Goal: Task Accomplishment & Management: Complete application form

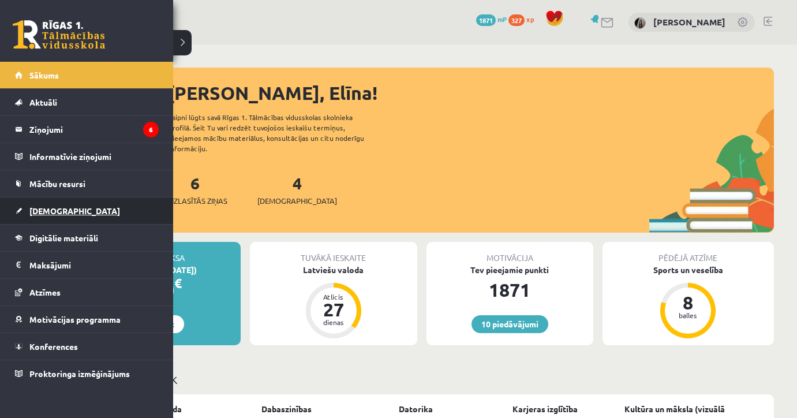
click at [66, 218] on link "[DEMOGRAPHIC_DATA]" at bounding box center [87, 210] width 144 height 27
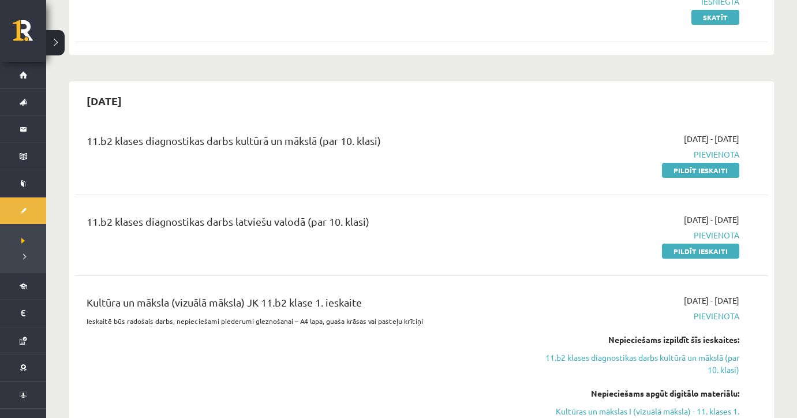
scroll to position [276, 0]
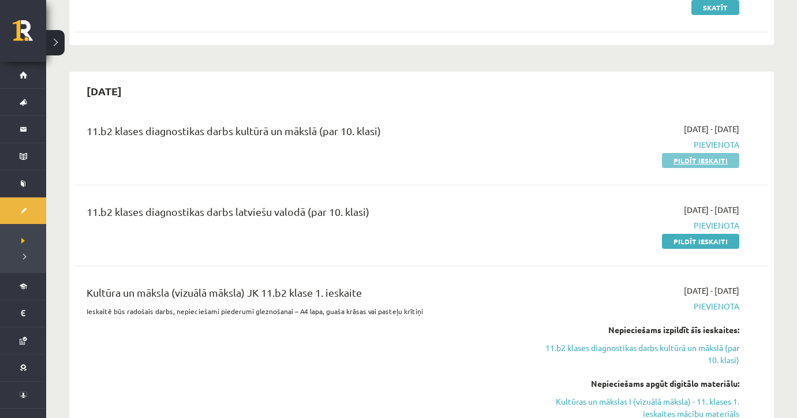
click at [680, 164] on link "Pildīt ieskaiti" at bounding box center [700, 160] width 77 height 15
click at [695, 238] on link "Pildīt ieskaiti" at bounding box center [700, 241] width 77 height 15
click at [683, 156] on link "Pildīt ieskaiti" at bounding box center [700, 160] width 77 height 15
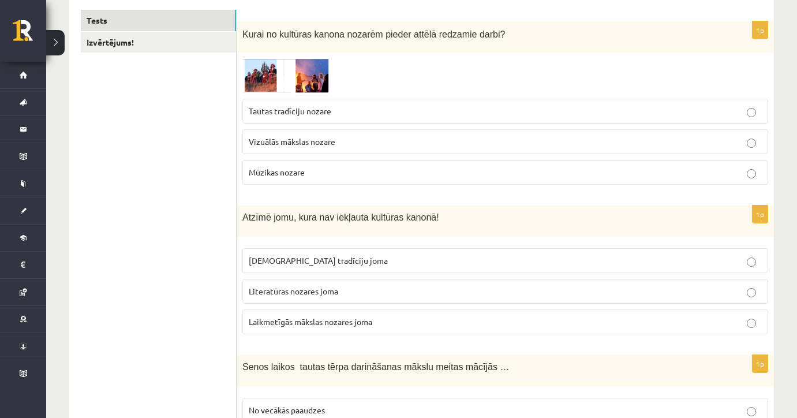
scroll to position [212, 0]
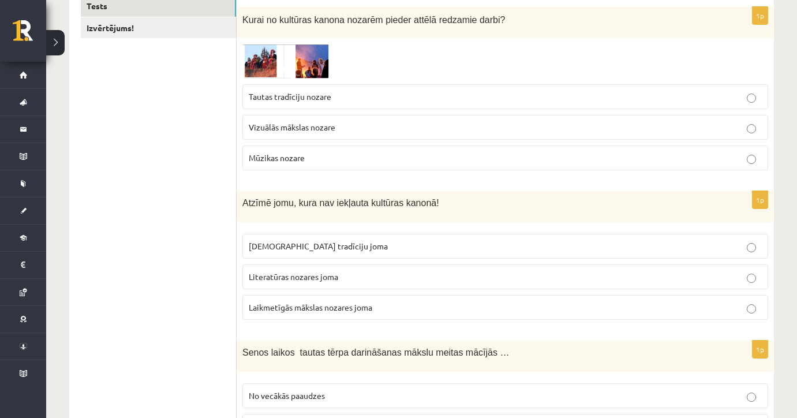
click at [263, 55] on img at bounding box center [285, 61] width 87 height 34
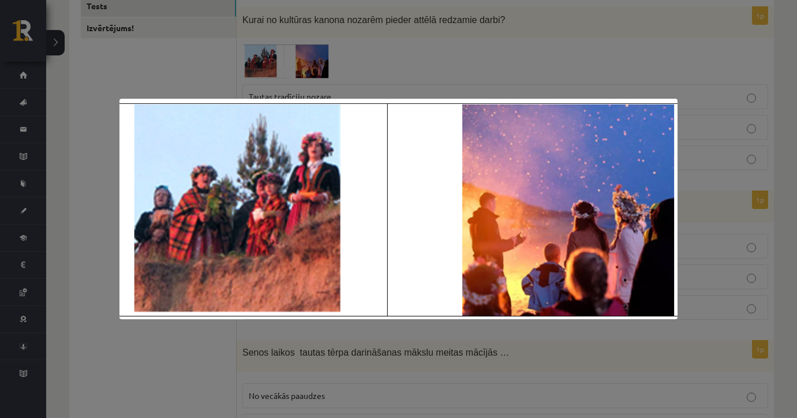
click at [263, 55] on div at bounding box center [398, 209] width 797 height 418
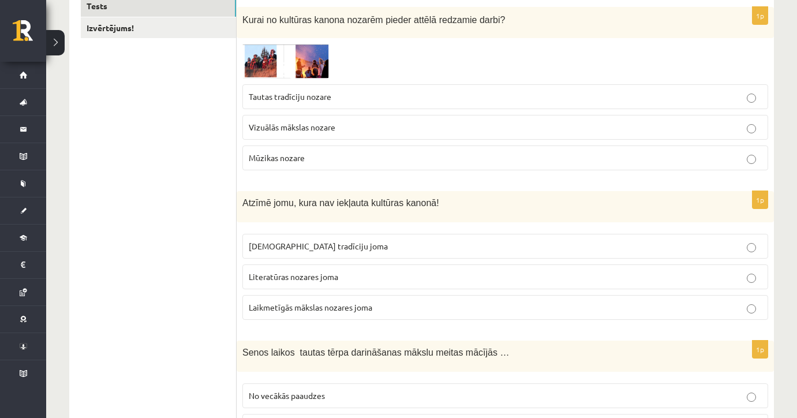
click at [308, 93] on span "Tautas tradīciju nozare" at bounding box center [290, 96] width 83 height 10
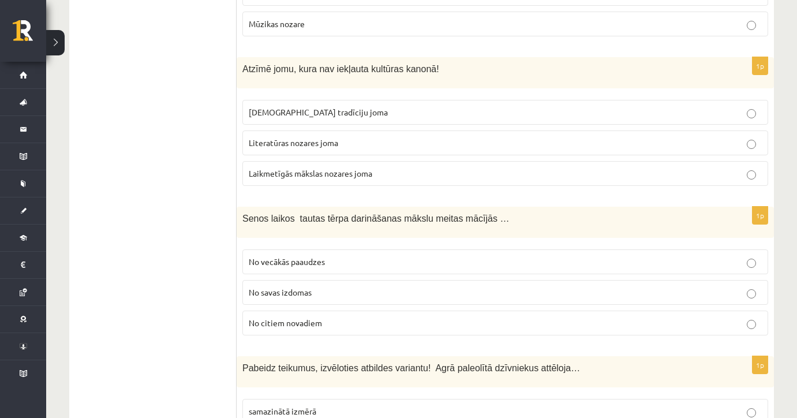
scroll to position [353, 0]
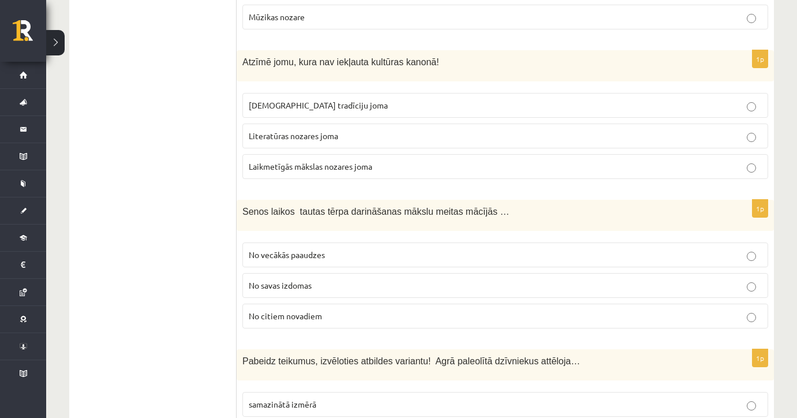
click at [314, 138] on span "Literatūras nozares joma" at bounding box center [293, 135] width 89 height 10
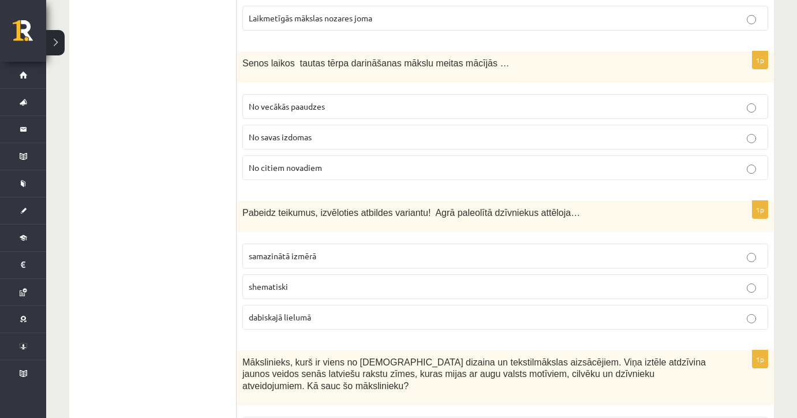
scroll to position [515, 0]
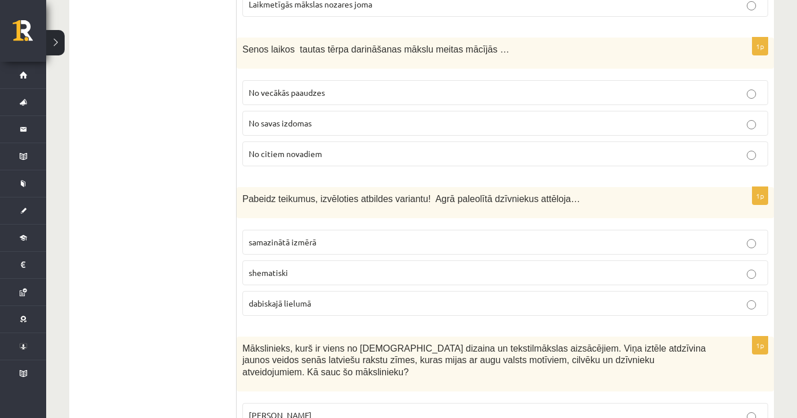
click at [310, 88] on span "No vecākās paaudzes" at bounding box center [287, 92] width 76 height 10
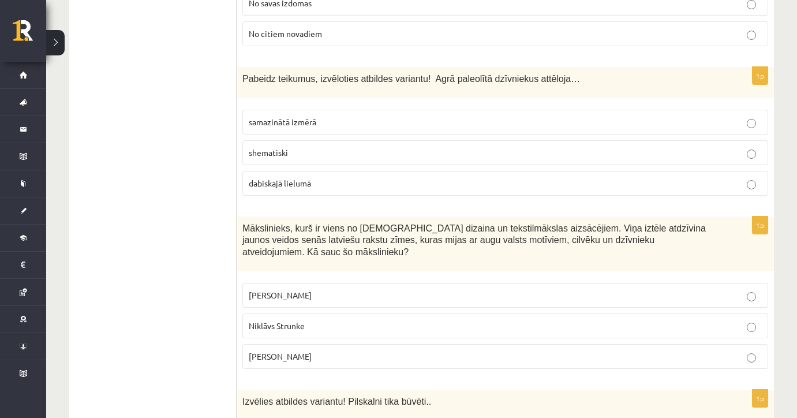
scroll to position [677, 0]
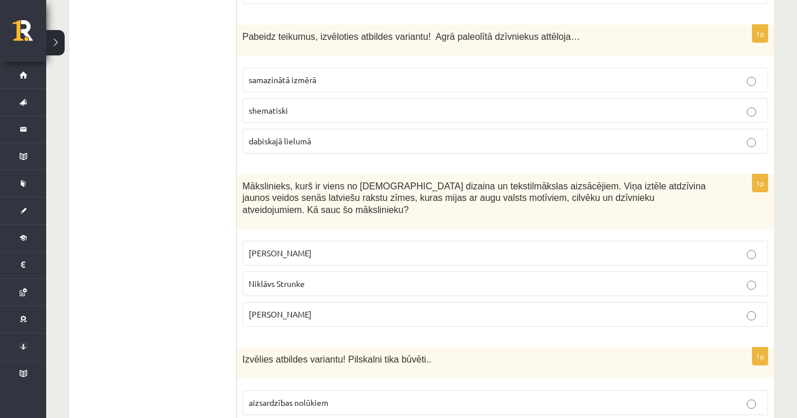
click at [321, 108] on p "shematiski" at bounding box center [505, 110] width 513 height 12
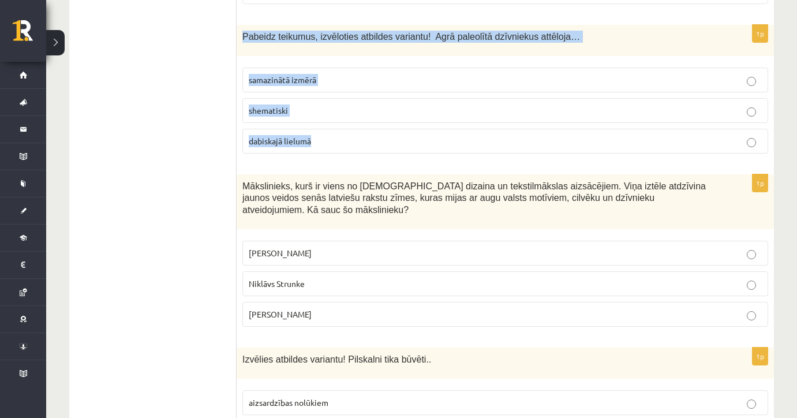
drag, startPoint x: 242, startPoint y: 34, endPoint x: 321, endPoint y: 140, distance: 131.6
click at [321, 140] on div "1p Pabeidz teikumus, izvēloties atbildes variantu! Agrā paleolītā dzīvniekus at…" at bounding box center [505, 94] width 537 height 138
copy div "Pabeidz teikumus, izvēloties atbildes variantu! Agrā paleolītā dzīvniekus attēl…"
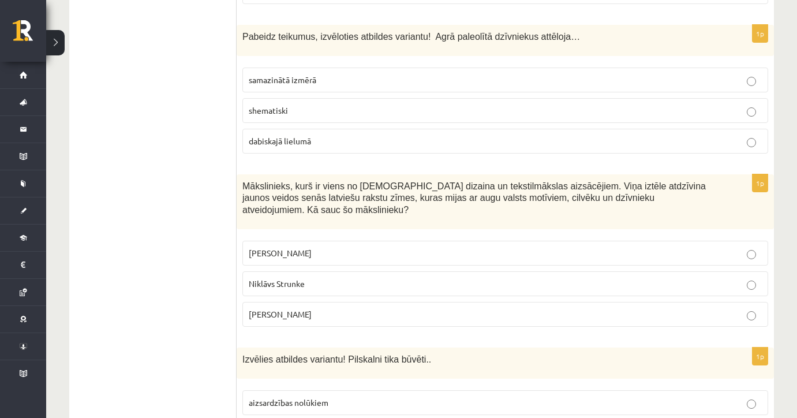
click at [444, 186] on span "Mākslinieks, kurš ir viens no latviešu dizaina un tekstilmākslas aizsācējiem. V…" at bounding box center [473, 197] width 463 height 33
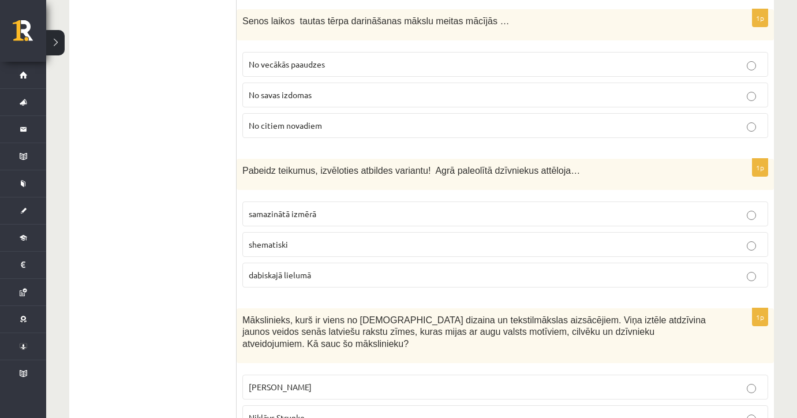
scroll to position [515, 0]
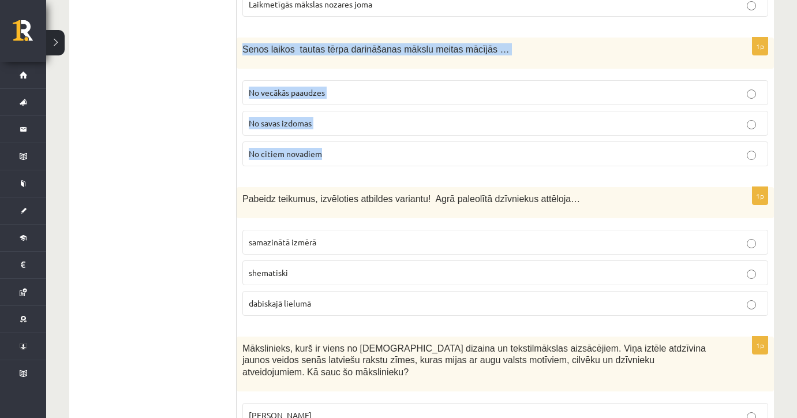
drag, startPoint x: 243, startPoint y: 48, endPoint x: 342, endPoint y: 148, distance: 141.2
click at [342, 148] on div "1p Senos laikos tautas tērpa darināšanas mākslu meitas mācījās … No vecākās paa…" at bounding box center [505, 107] width 537 height 138
copy div "Senos laikos tautas tērpa darināšanas mākslu meitas mācījās … No vecākās paaudz…"
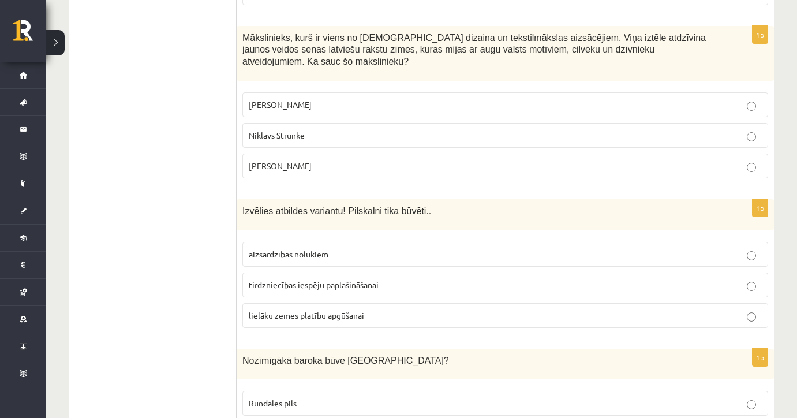
scroll to position [804, 0]
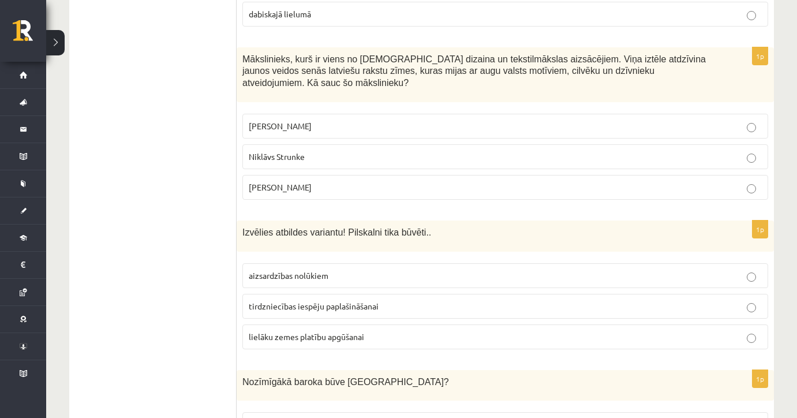
drag, startPoint x: 240, startPoint y: 55, endPoint x: 334, endPoint y: 181, distance: 157.1
click at [334, 181] on div "1p Mākslinieks, kurš ir viens no latviešu dizaina un tekstilmākslas aizsācējiem…" at bounding box center [505, 128] width 537 height 162
copy div "Mākslinieks, kurš ir viens no latviešu dizaina un tekstilmākslas aizsācējiem. V…"
click at [273, 122] on span "Ansis Cīrulis" at bounding box center [280, 126] width 63 height 10
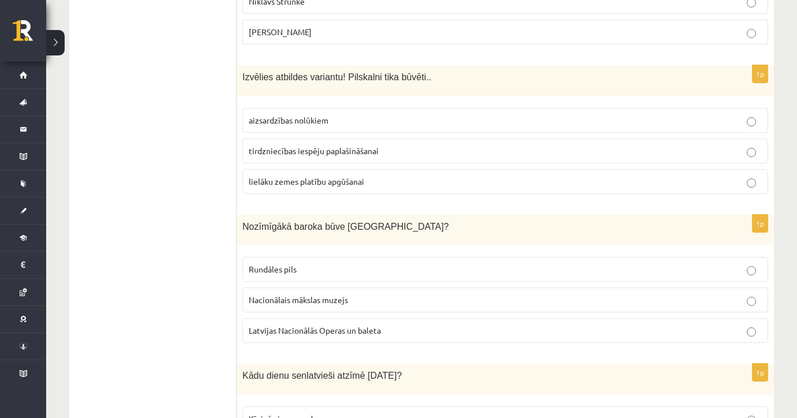
scroll to position [966, 0]
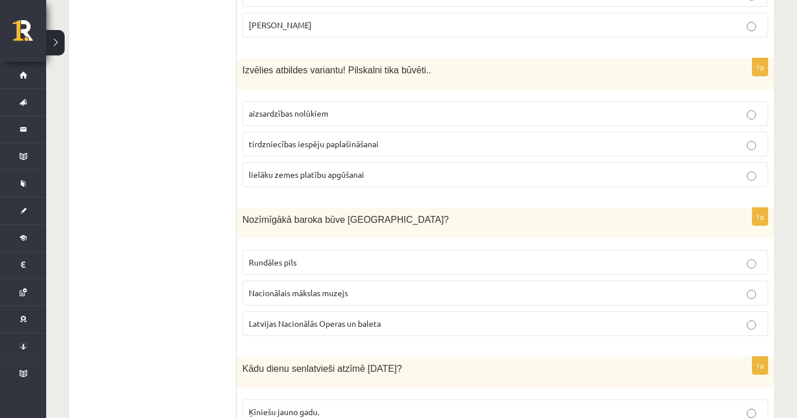
click at [325, 114] on span "aizsardzības nolūkiem" at bounding box center [289, 113] width 80 height 10
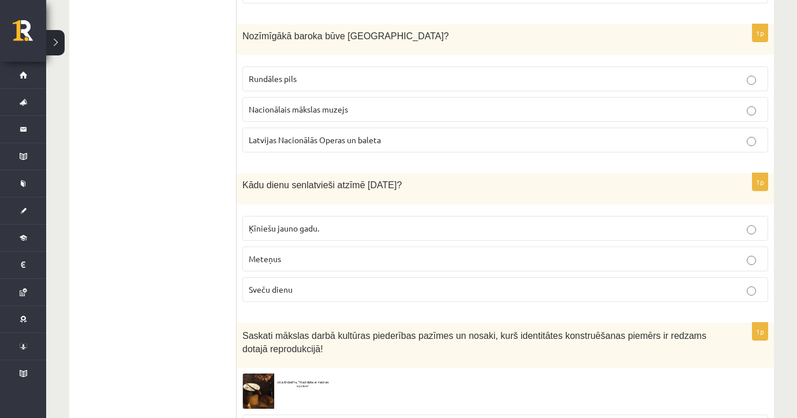
scroll to position [1142, 0]
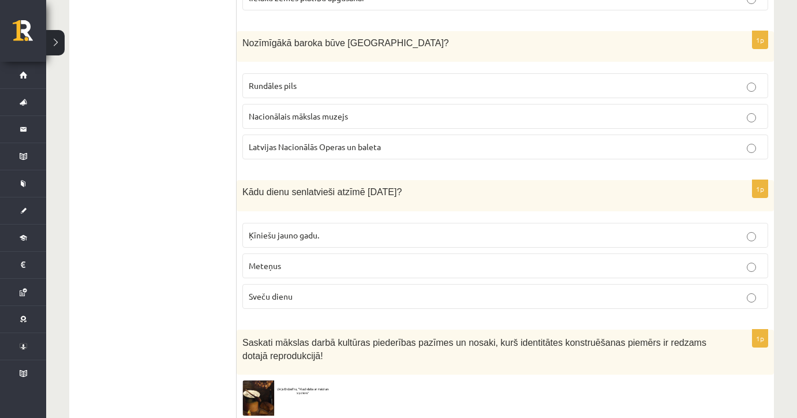
click at [340, 80] on p "Rundāles pils" at bounding box center [505, 86] width 513 height 12
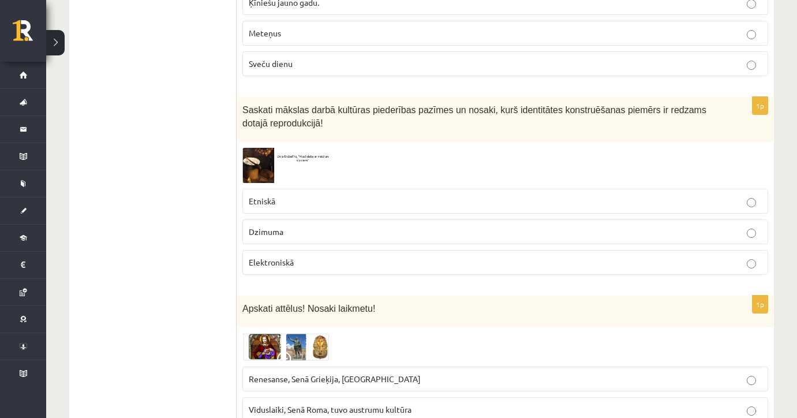
scroll to position [1269, 0]
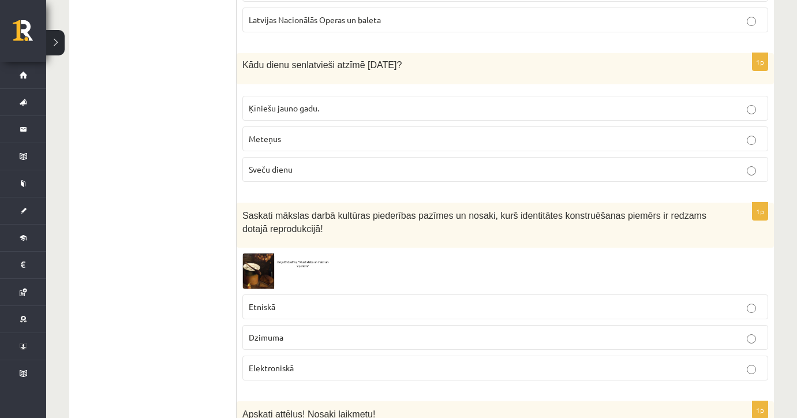
click at [345, 103] on p "Ķīniešu jauno gadu." at bounding box center [505, 108] width 513 height 12
drag, startPoint x: 238, startPoint y: 60, endPoint x: 321, endPoint y: 158, distance: 128.9
click at [321, 158] on div "1p Kādu dienu senlatvieši atzīmē 2.februārī? Ķīniešu jauno gadu. Meteņus Sveču …" at bounding box center [505, 122] width 537 height 138
click at [239, 138] on div "1p Kādu dienu senlatvieši atzīmē 2.februārī? Ķīniešu jauno gadu. Meteņus Sveču …" at bounding box center [505, 122] width 537 height 138
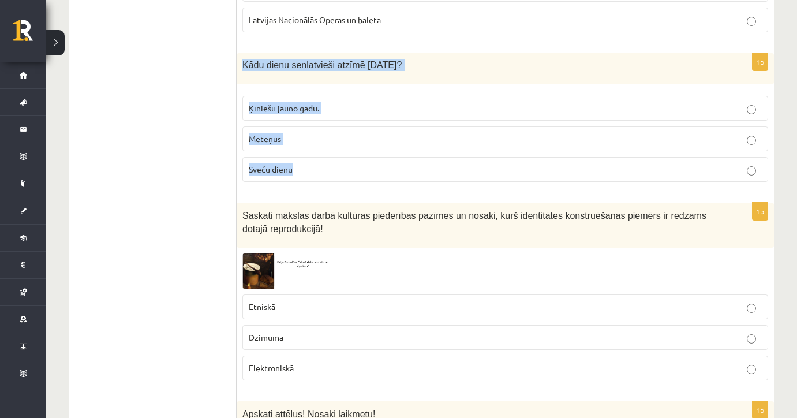
drag, startPoint x: 242, startPoint y: 59, endPoint x: 328, endPoint y: 181, distance: 148.6
click at [328, 181] on div "1p Kādu dienu senlatvieši atzīmē 2.februārī? Ķīniešu jauno gadu. Meteņus Sveču …" at bounding box center [505, 122] width 537 height 138
copy div "Kādu dienu senlatvieši atzīmē 2.februārī? Ķīniešu jauno gadu. Meteņus Sveču die…"
click at [353, 166] on p "Sveču dienu" at bounding box center [505, 169] width 513 height 12
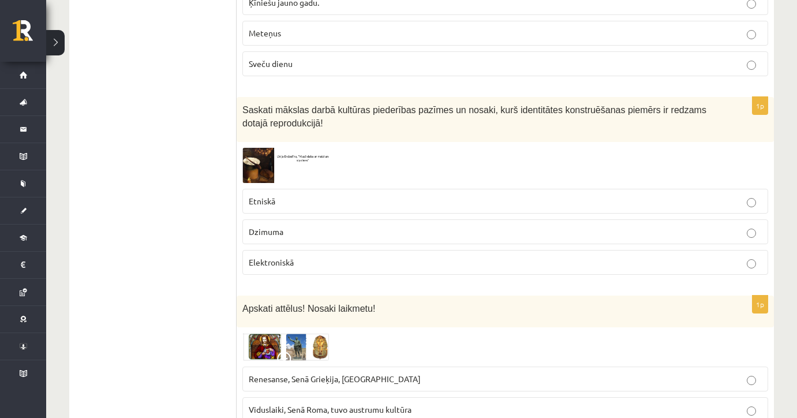
scroll to position [1382, 0]
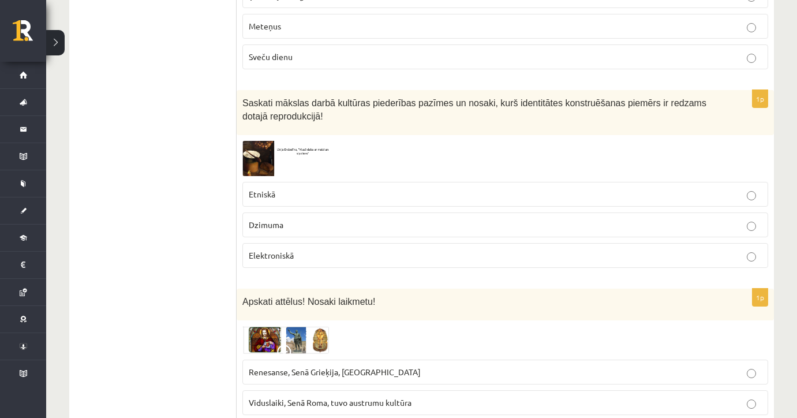
click at [281, 159] on span at bounding box center [286, 168] width 18 height 18
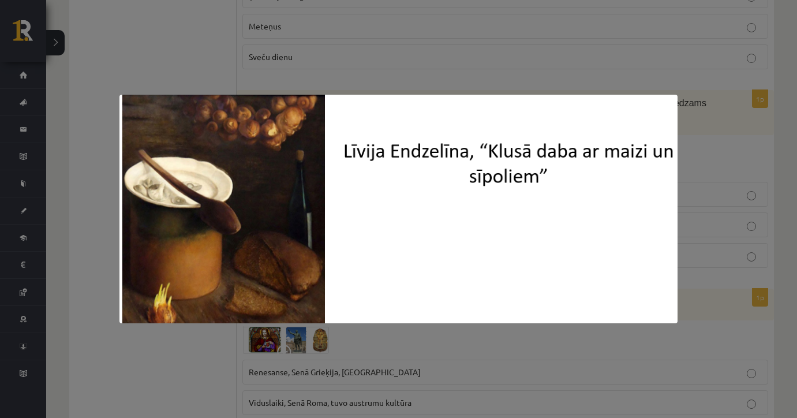
click at [268, 78] on div at bounding box center [398, 209] width 797 height 418
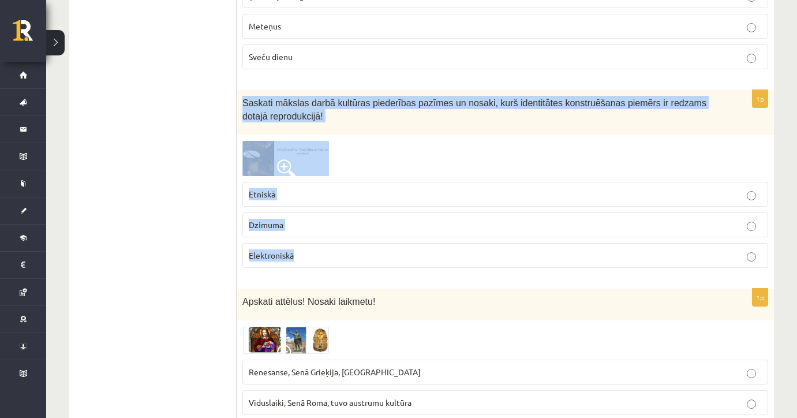
drag, startPoint x: 241, startPoint y: 100, endPoint x: 321, endPoint y: 251, distance: 171.1
click at [321, 251] on div "1p Saskati mākslas darbā kultūras piederības pazīmes un nosaki, kurš identitāte…" at bounding box center [505, 183] width 537 height 187
copy div "Saskati mākslas darbā kultūras piederības pazīmes un nosaki, kurš identitātes k…"
click at [361, 128] on div "Saskati mākslas darbā kultūras piederības pazīmes un nosaki, kurš identitātes k…" at bounding box center [505, 112] width 537 height 44
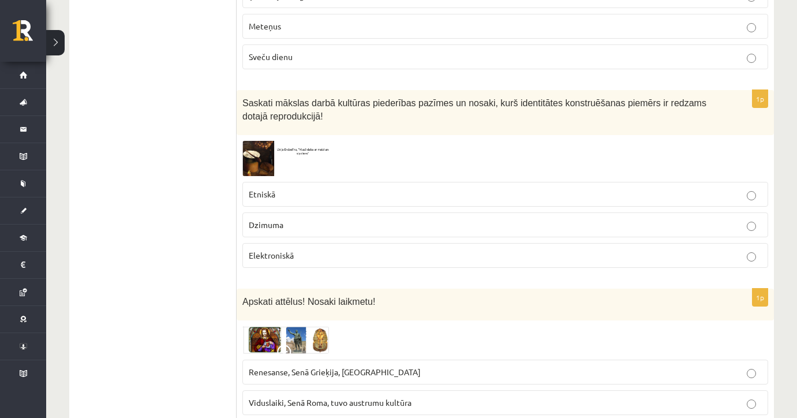
drag, startPoint x: 287, startPoint y: 155, endPoint x: 310, endPoint y: 155, distance: 23.1
click at [302, 192] on p "Etniskā" at bounding box center [505, 194] width 513 height 12
click at [276, 155] on img at bounding box center [285, 158] width 87 height 35
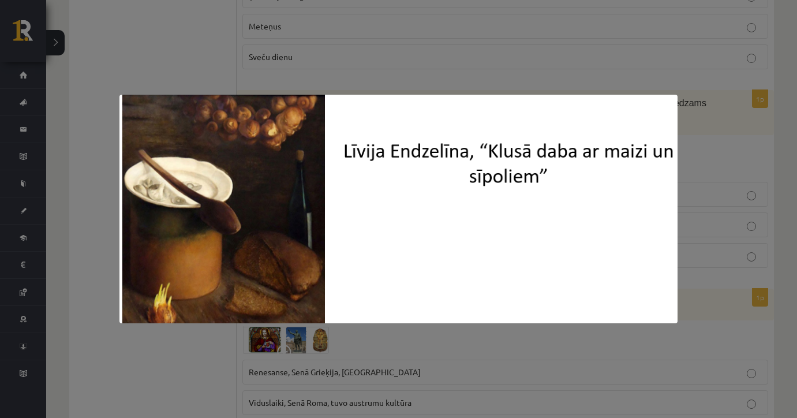
click at [270, 80] on div at bounding box center [398, 209] width 797 height 418
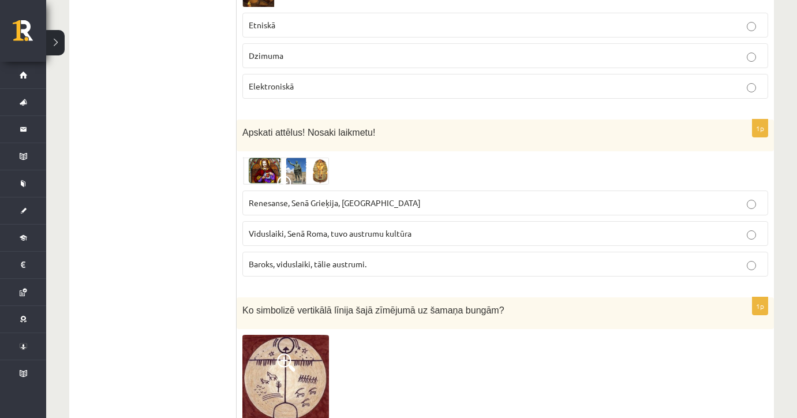
scroll to position [1607, 0]
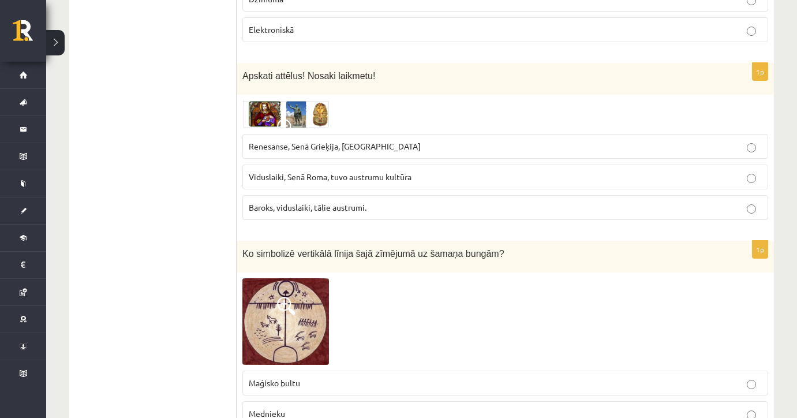
click at [276, 104] on img at bounding box center [285, 114] width 87 height 28
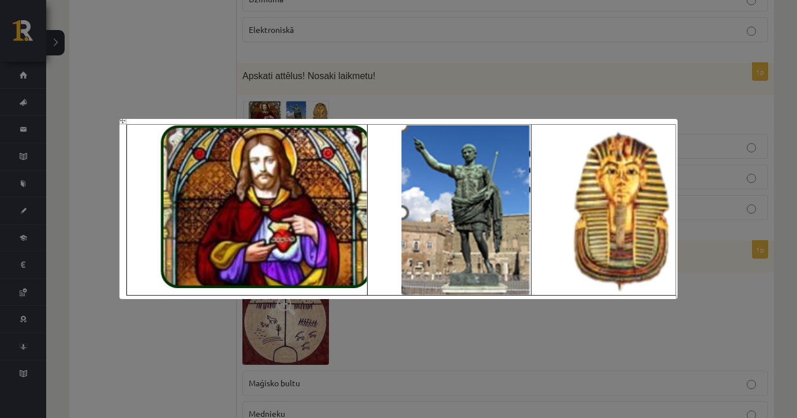
click at [271, 97] on div at bounding box center [398, 209] width 797 height 418
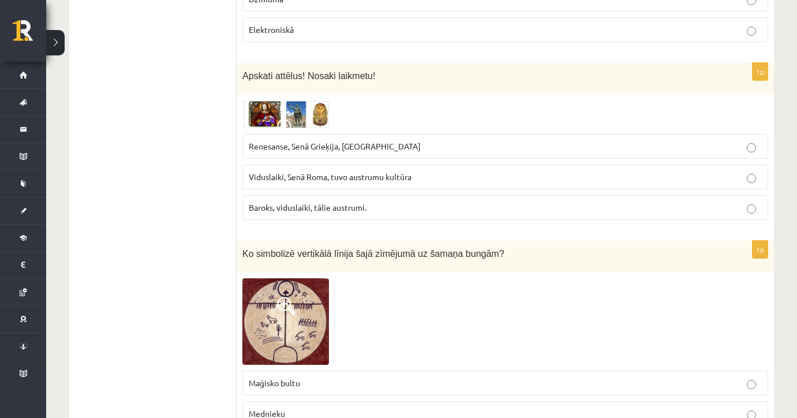
click at [278, 141] on span "Renesanse, Senā Grieķija, Ēģipte" at bounding box center [335, 146] width 172 height 10
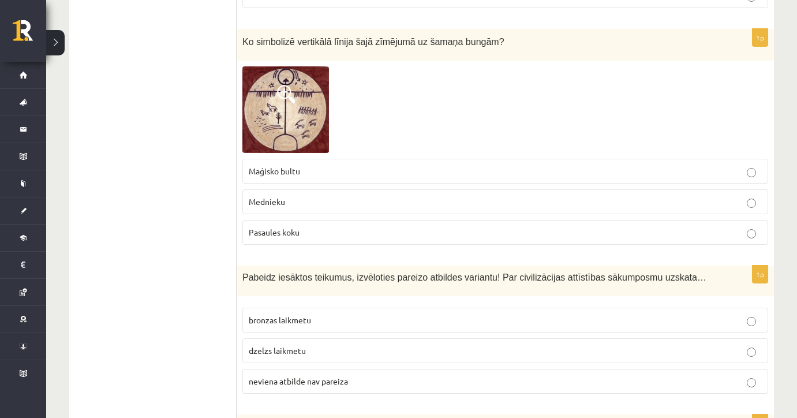
scroll to position [1826, 0]
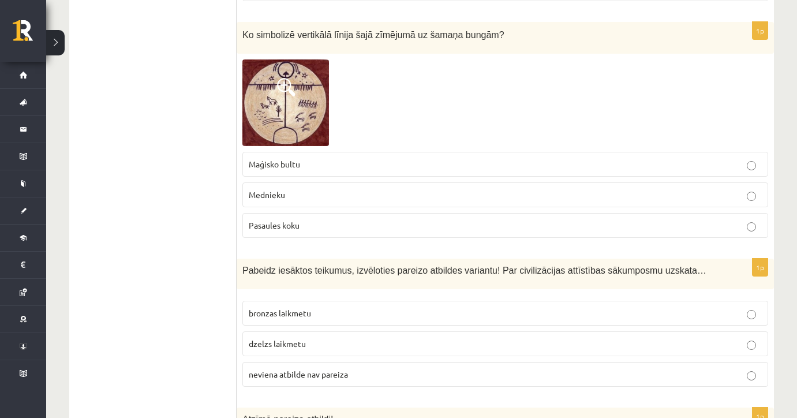
click at [275, 161] on span "Maģisko bultu" at bounding box center [274, 164] width 51 height 10
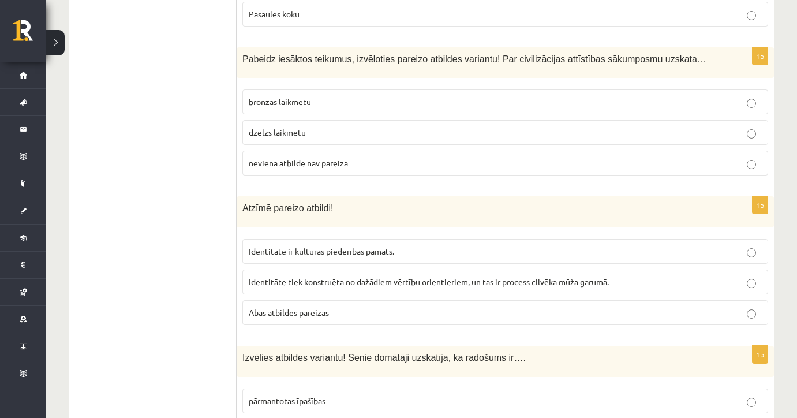
scroll to position [2045, 0]
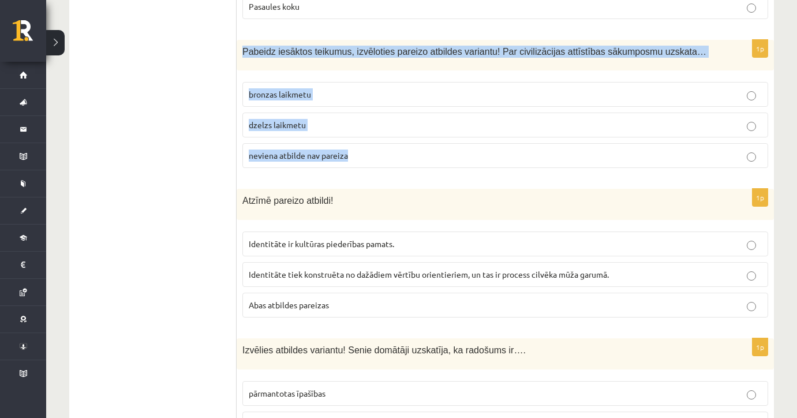
drag, startPoint x: 239, startPoint y: 46, endPoint x: 362, endPoint y: 155, distance: 164.7
click at [362, 155] on div "1p Pabeidz iesāktos teikumus, izvēloties pareizo atbildes variantu! Par civiliz…" at bounding box center [505, 109] width 537 height 138
copy div "Pabeidz iesāktos teikumus, izvēloties pareizo atbildes variantu! Par civilizāci…"
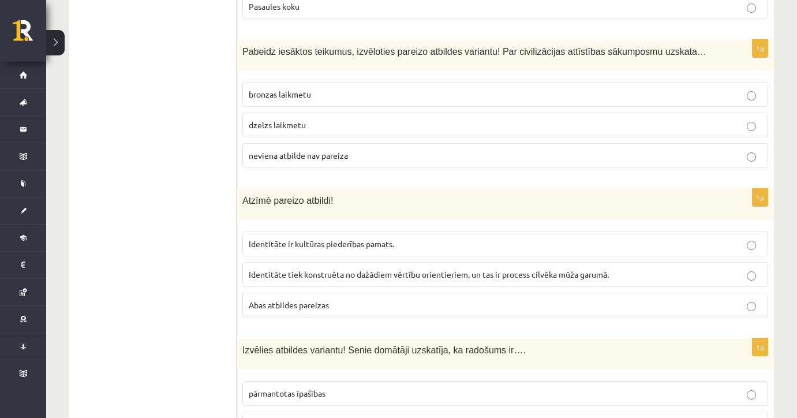
click at [332, 149] on p "neviena atbilde nav pareiza" at bounding box center [505, 155] width 513 height 12
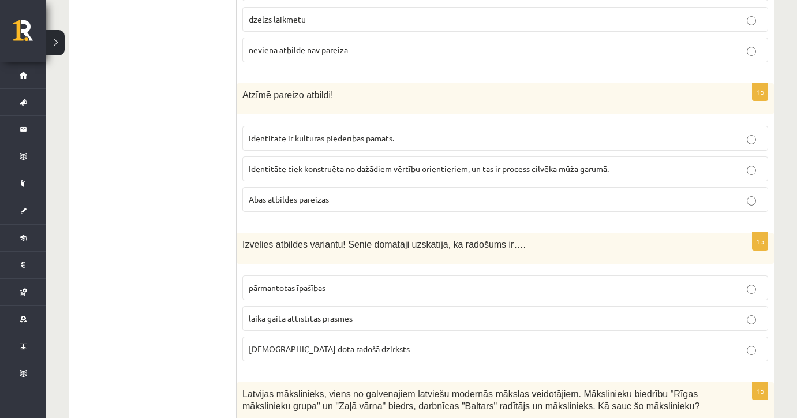
scroll to position [2164, 0]
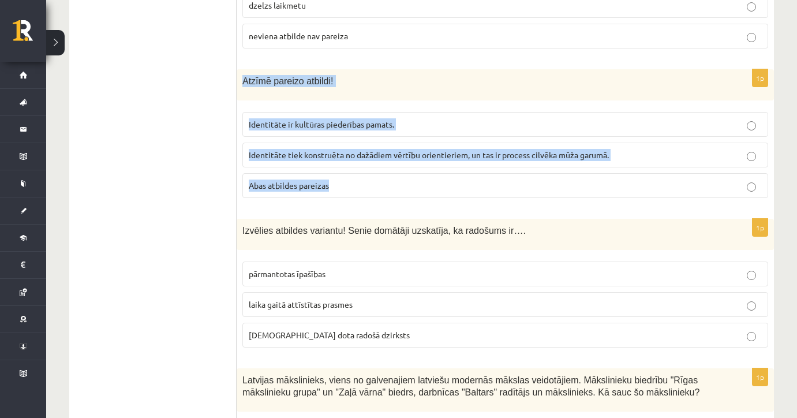
drag, startPoint x: 240, startPoint y: 74, endPoint x: 335, endPoint y: 178, distance: 140.9
click at [335, 178] on div "1p Atzīmē pareizo atbildi! Identitāte ir kultūras piederības pamats. Identitāte…" at bounding box center [505, 138] width 537 height 138
copy div "Atzīmē pareizo atbildi! Identitāte ir kultūras piederības pamats. Identitāte ti…"
click at [361, 179] on p "Abas atbildes pareizas" at bounding box center [505, 185] width 513 height 12
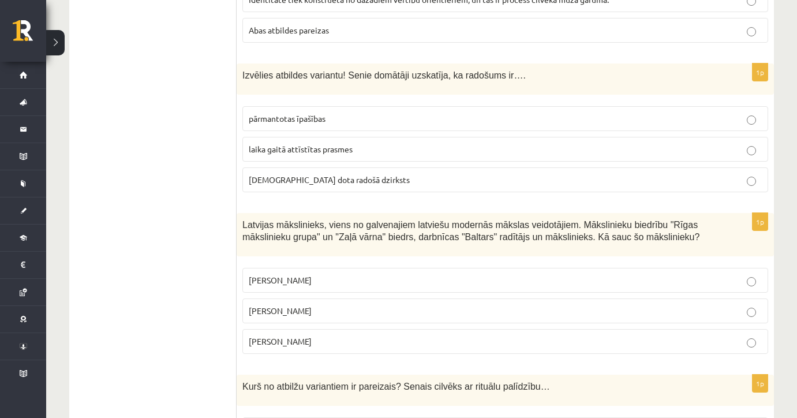
scroll to position [2326, 0]
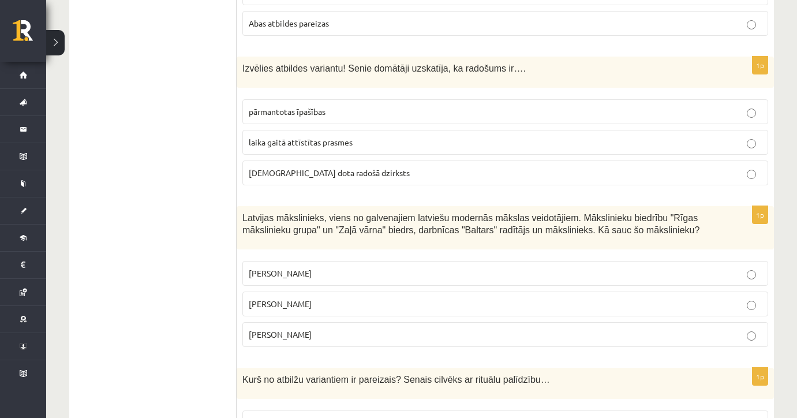
click at [363, 171] on p "dieva dota radošā dzirksts" at bounding box center [505, 173] width 513 height 12
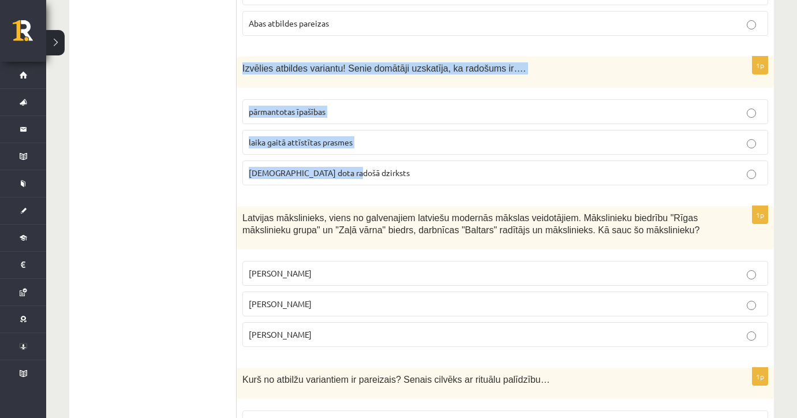
drag, startPoint x: 242, startPoint y: 61, endPoint x: 395, endPoint y: 172, distance: 188.7
click at [397, 172] on div "1p Izvēlies atbildes variantu! Senie domātāji uzskatīja, ka radošums ir…. pārma…" at bounding box center [505, 126] width 537 height 138
copy div "Izvēlies atbildes variantu! Senie domātāji uzskatīja, ka radošums ir…. pārmanto…"
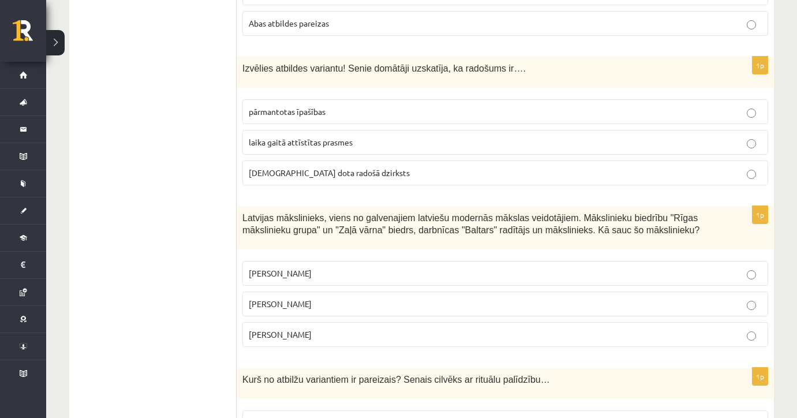
click at [627, 224] on span "Latvijas mākslinieks, viens no galvenajiem latviešu modernās mākslas veidotājie…" at bounding box center [470, 224] width 457 height 22
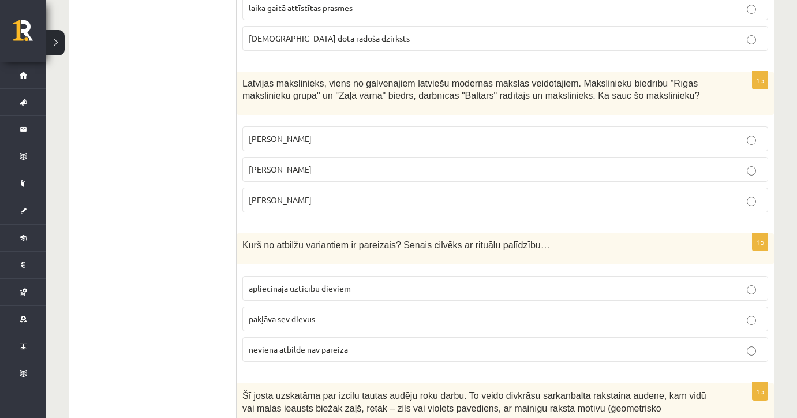
scroll to position [2468, 0]
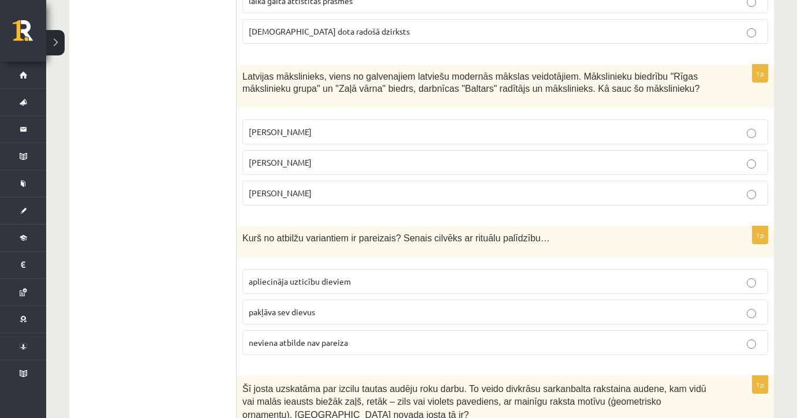
drag, startPoint x: 239, startPoint y: 70, endPoint x: 347, endPoint y: 178, distance: 152.2
click at [347, 178] on div "1p Latvijas mākslinieks, viens no galvenajiem latviešu modernās mākslas veidotā…" at bounding box center [505, 140] width 537 height 150
click at [243, 72] on span "Latvijas mākslinieks, viens no galvenajiem latviešu modernās mākslas veidotājie…" at bounding box center [470, 83] width 457 height 22
drag, startPoint x: 241, startPoint y: 72, endPoint x: 335, endPoint y: 204, distance: 162.2
click at [335, 204] on div "1p Latvijas mākslinieks, viens no galvenajiem latviešu modernās mākslas veidotā…" at bounding box center [505, 140] width 537 height 150
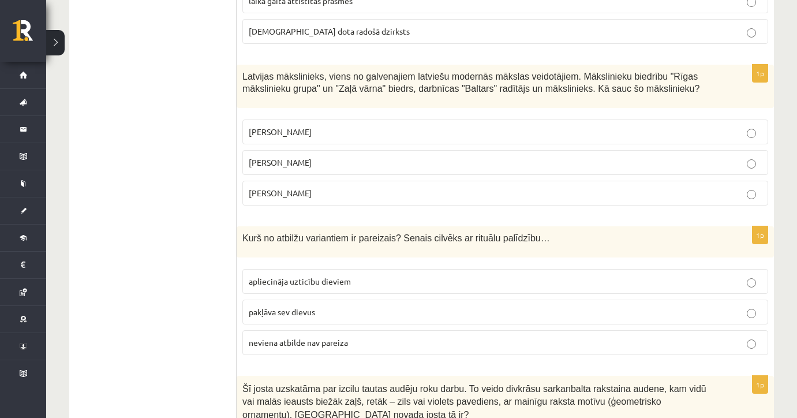
copy div "Latvijas mākslinieks, viens no galvenajiem latviešu modernās mākslas veidotājie…"
click at [344, 156] on p "Romāns Suta" at bounding box center [505, 162] width 513 height 12
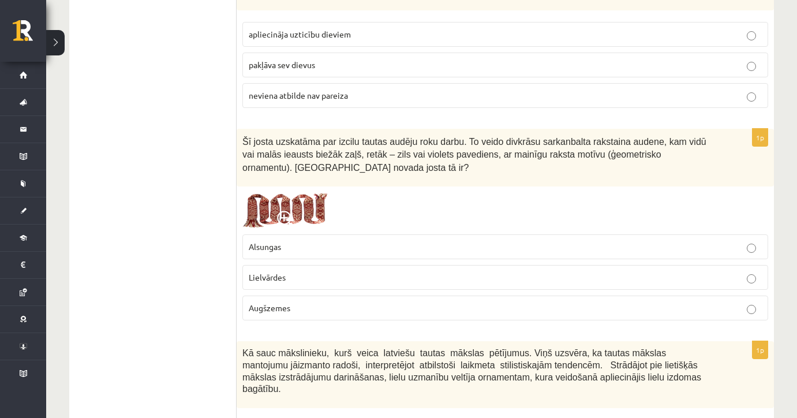
scroll to position [2658, 0]
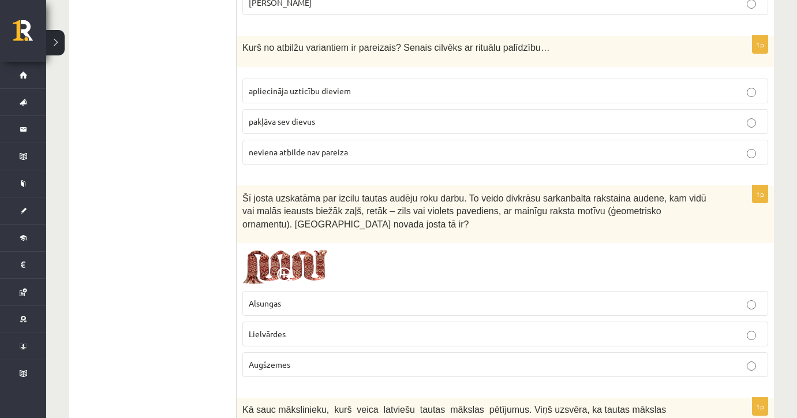
click at [343, 85] on span "apliecināja uzticību dieviem" at bounding box center [300, 90] width 102 height 10
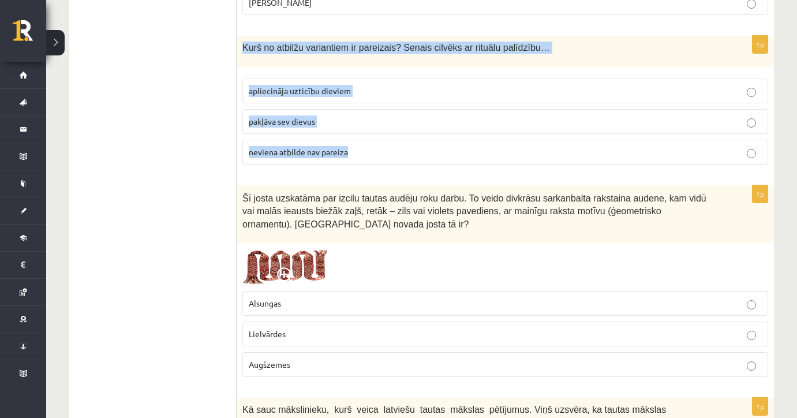
drag, startPoint x: 239, startPoint y: 42, endPoint x: 336, endPoint y: 150, distance: 145.9
click at [336, 150] on div "1p Kurš no atbilžu variantiem ir pareizais? Senais cilvēks ar rituālu palīdzību…" at bounding box center [505, 105] width 537 height 138
copy div "Kurš no atbilžu variantiem ir pareizais? Senais cilvēks ar rituālu palīdzību… a…"
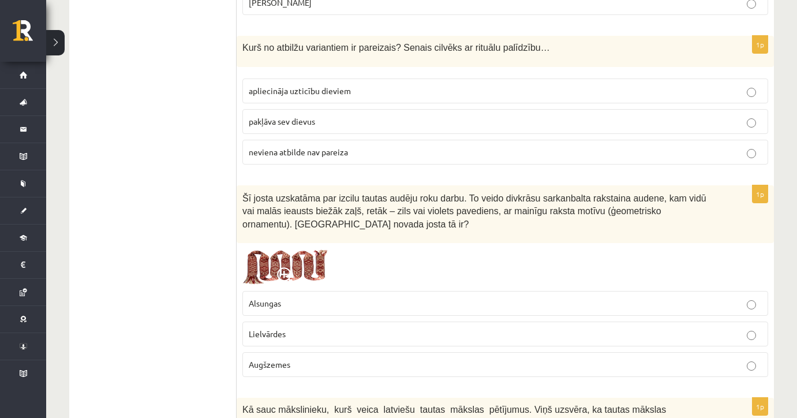
click at [726, 210] on div "Šī josta uzskatāma par izcilu tautas audēju roku darbu. To veido divkrāsu sarka…" at bounding box center [505, 214] width 537 height 58
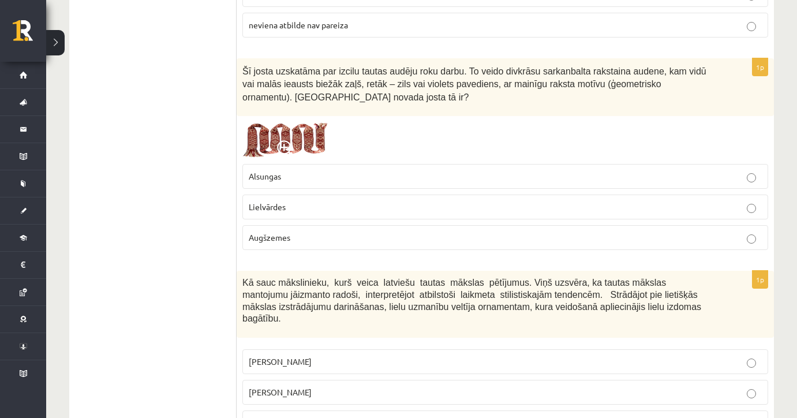
scroll to position [2792, 0]
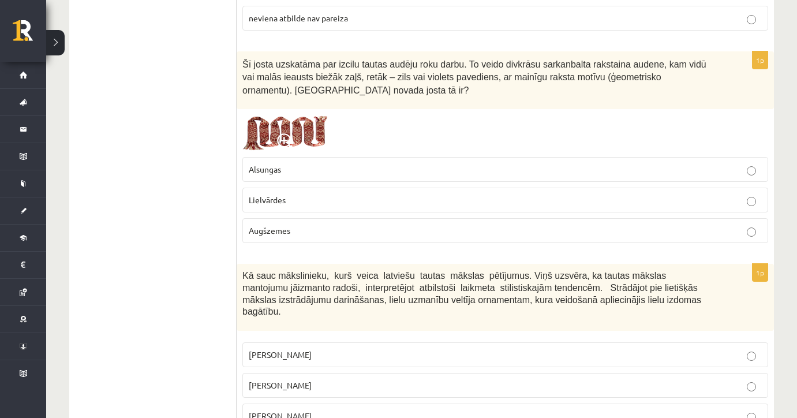
click at [286, 137] on span at bounding box center [286, 142] width 18 height 18
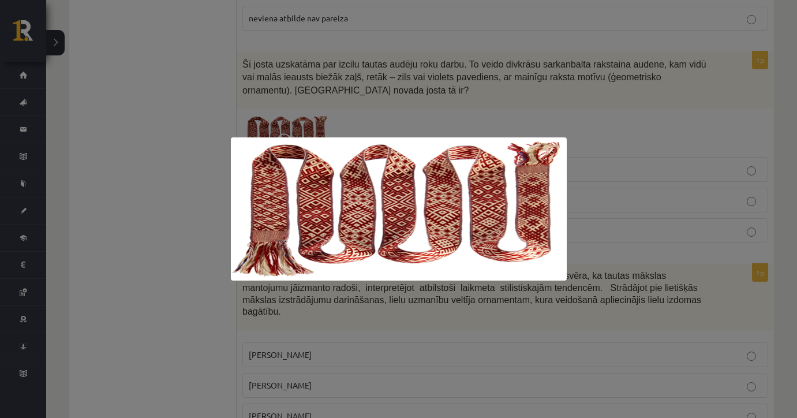
click at [339, 107] on div at bounding box center [398, 209] width 797 height 418
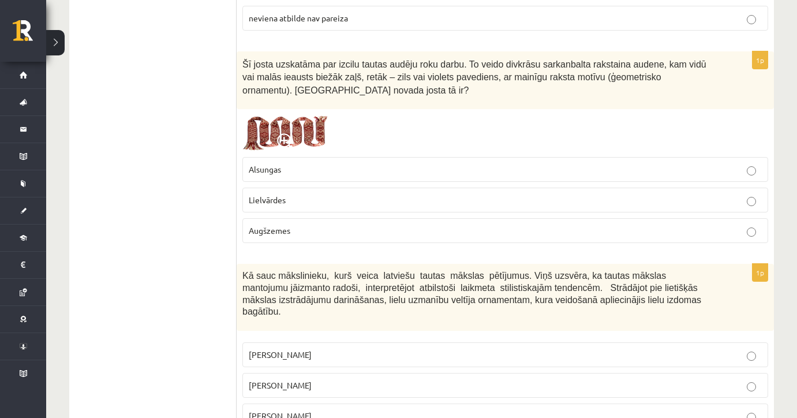
click at [282, 196] on p "Lielvārdes" at bounding box center [505, 200] width 513 height 12
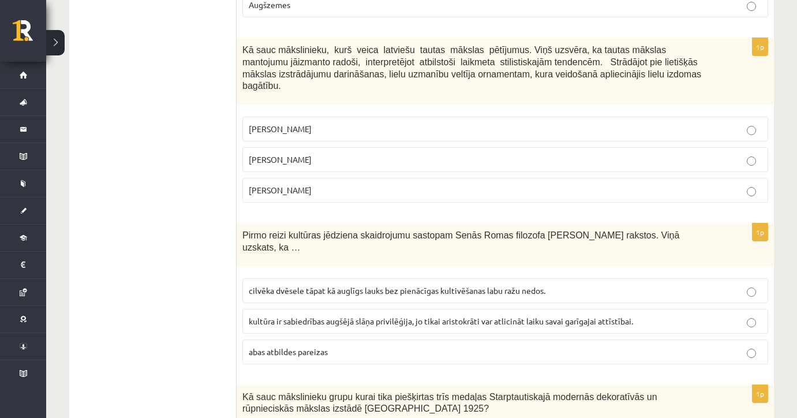
scroll to position [3025, 0]
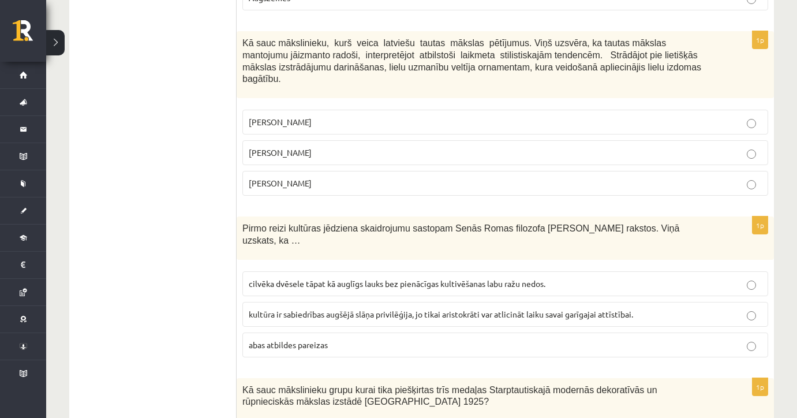
drag, startPoint x: 241, startPoint y: 34, endPoint x: 353, endPoint y: 178, distance: 182.9
click at [353, 178] on div "1p Kā sauc mākslinieku, kurš veica latviešu tautas mākslas pētījumus. Viņš uzsv…" at bounding box center [505, 118] width 537 height 174
click at [353, 116] on p "Ansis Cīrulis" at bounding box center [505, 122] width 513 height 12
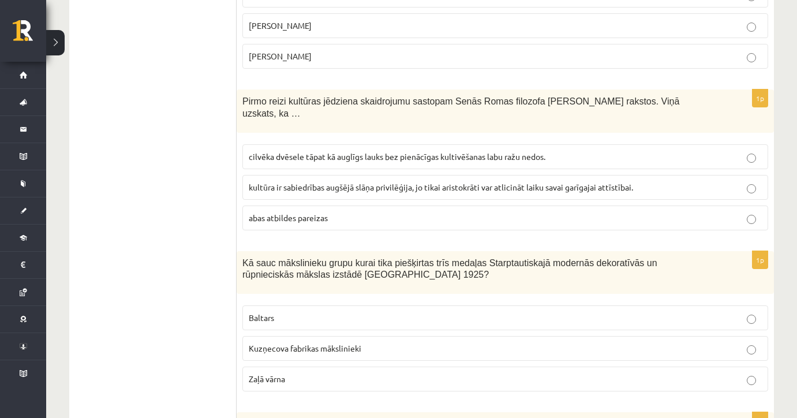
scroll to position [3158, 0]
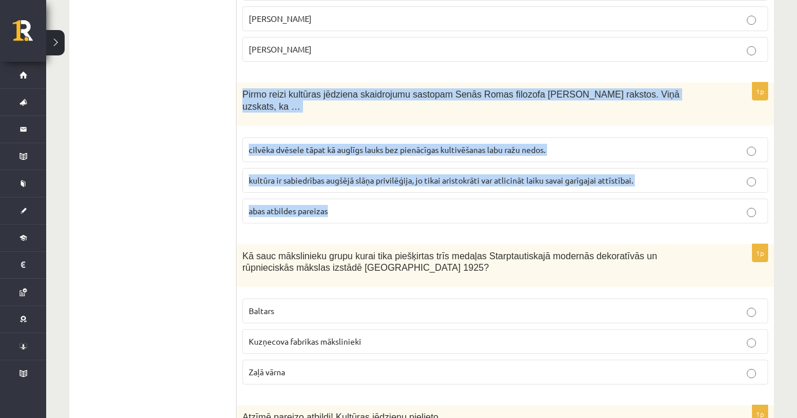
drag, startPoint x: 243, startPoint y: 82, endPoint x: 339, endPoint y: 185, distance: 140.9
click at [339, 185] on div "1p Pirmo reizi kultūras jēdziena skaidrojumu sastopam Senās Romas filozofa Cice…" at bounding box center [505, 158] width 537 height 150
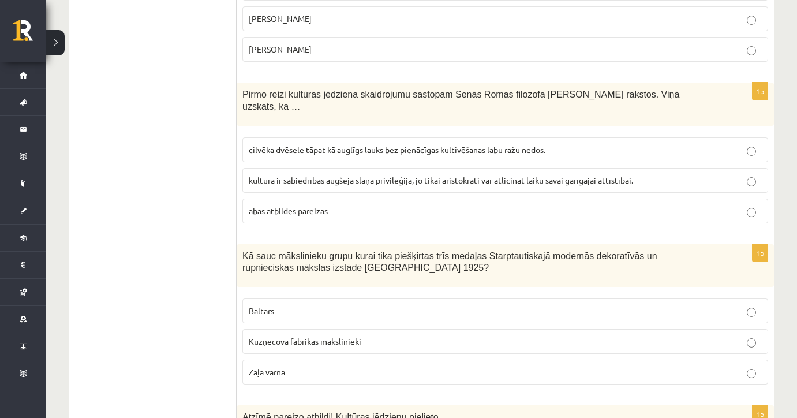
click at [305, 144] on span "cilvēka dvēsele tāpat kā auglīgs lauks bez pienācīgas kultivēšanas labu ražu ne…" at bounding box center [397, 149] width 297 height 10
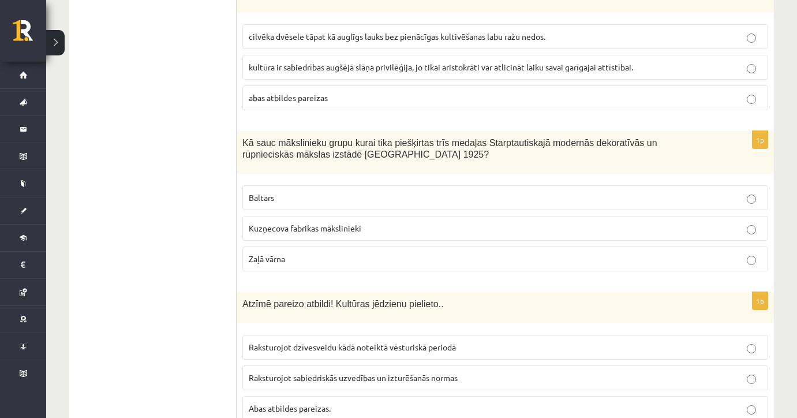
scroll to position [3278, 0]
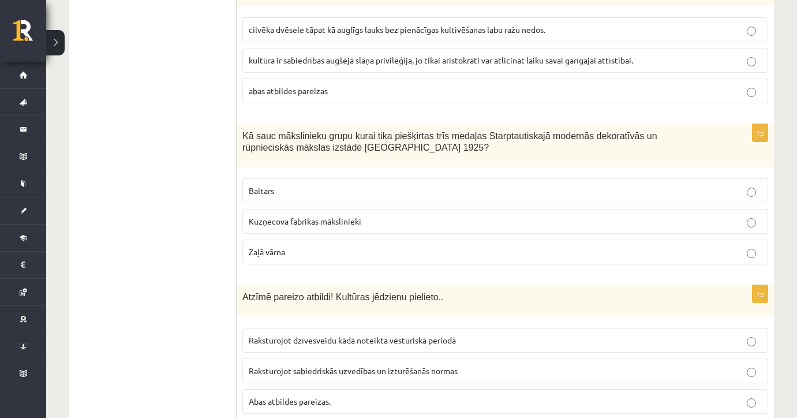
click at [336, 216] on span "Kuzņecova fabrikas mākslinieki" at bounding box center [305, 221] width 113 height 10
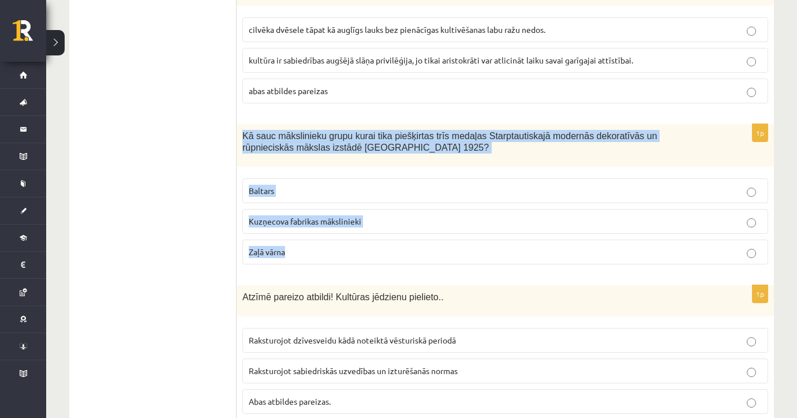
drag, startPoint x: 237, startPoint y: 113, endPoint x: 369, endPoint y: 234, distance: 179.3
click at [369, 234] on div "1p Kā sauc mākslinieku grupu kurai tika piešķirtas trīs medaļas Starptautiskajā…" at bounding box center [505, 199] width 537 height 150
click at [279, 178] on label "Baltars" at bounding box center [505, 190] width 526 height 25
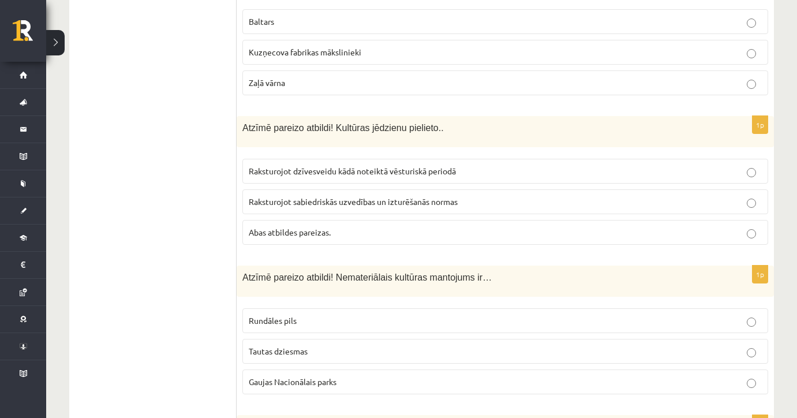
scroll to position [3469, 0]
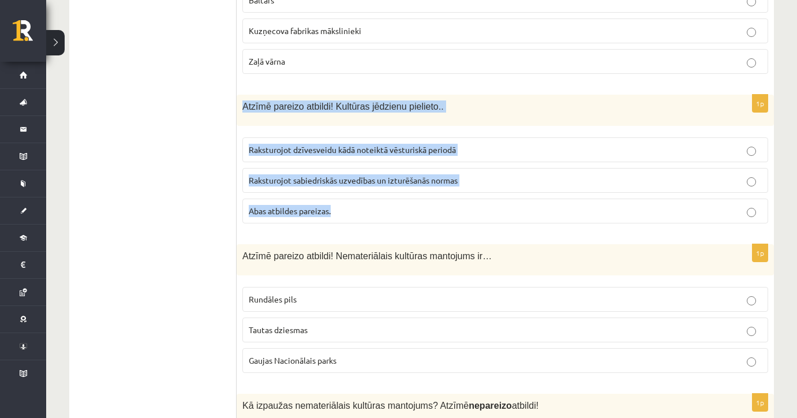
drag, startPoint x: 241, startPoint y: 87, endPoint x: 372, endPoint y: 194, distance: 168.9
click at [372, 194] on div "1p Atzīmē pareizo atbildi! Kultūras jēdzienu pielieto.. Raksturojot dzīvesveidu…" at bounding box center [505, 164] width 537 height 138
click at [376, 205] on p "Abas atbildes pareizas." at bounding box center [505, 211] width 513 height 12
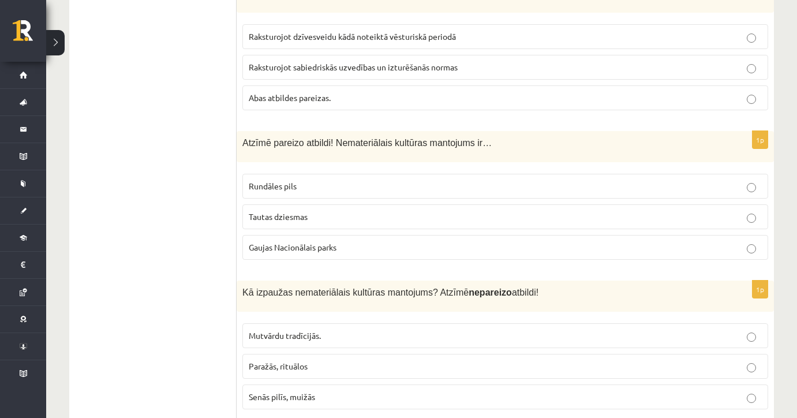
scroll to position [3574, 0]
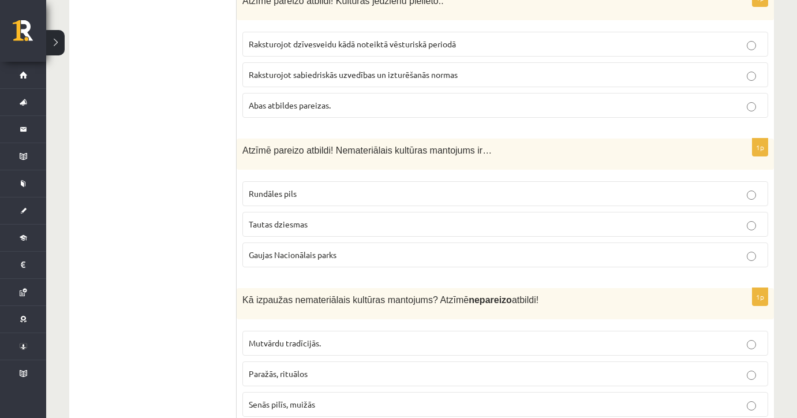
click at [340, 218] on p "Tautas dziesmas" at bounding box center [505, 224] width 513 height 12
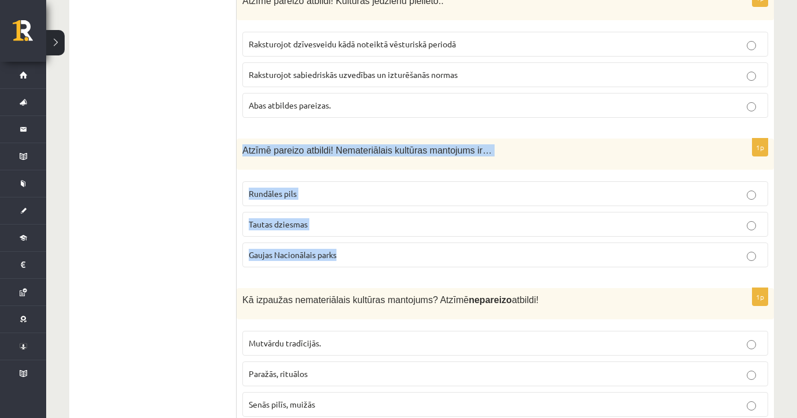
drag, startPoint x: 239, startPoint y: 122, endPoint x: 357, endPoint y: 230, distance: 159.2
click at [359, 232] on div "1p Atzīmē pareizo atbildi! Nemateriālais kultūras mantojums ir… Rundāles pils T…" at bounding box center [505, 207] width 537 height 138
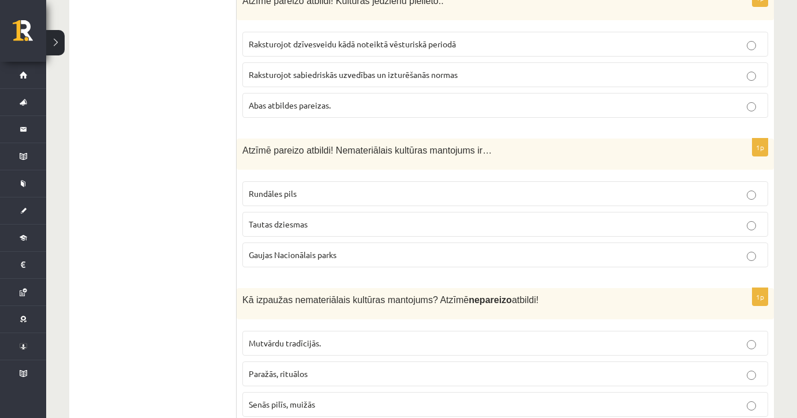
click at [686, 288] on div "Kā izpaužas nemateriālais kultūras mantojums? Atzīmē nepareizo atbildi!" at bounding box center [505, 303] width 537 height 31
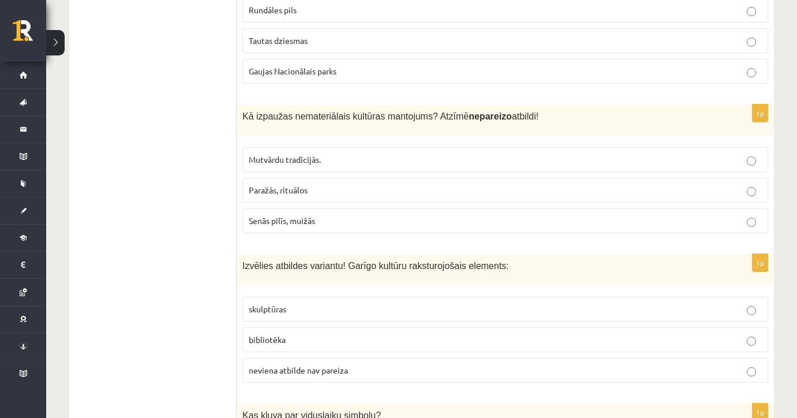
scroll to position [3765, 0]
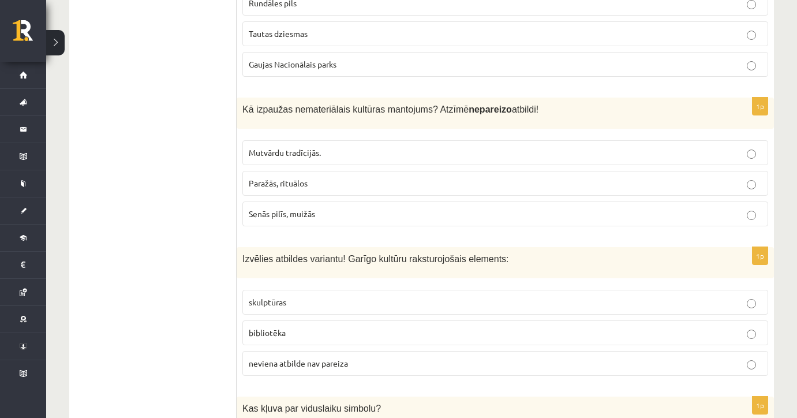
click at [303, 208] on span "Senās pilīs, muižās" at bounding box center [282, 213] width 66 height 10
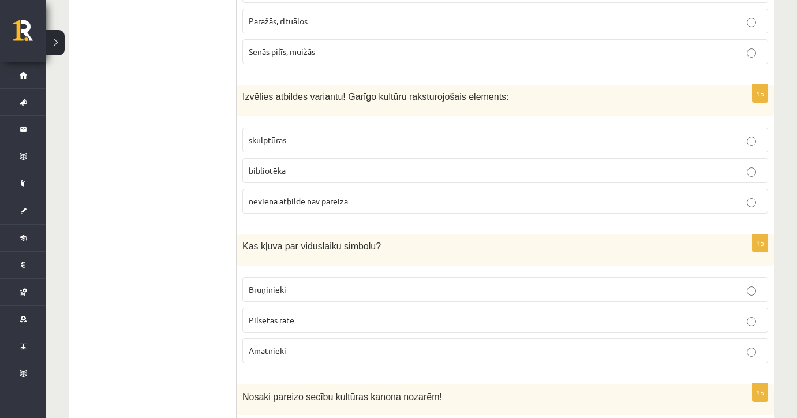
scroll to position [3934, 0]
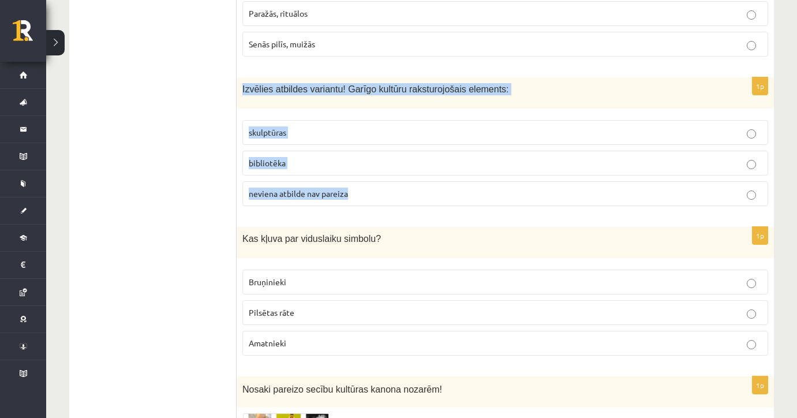
drag, startPoint x: 238, startPoint y: 63, endPoint x: 369, endPoint y: 170, distance: 169.0
click at [369, 170] on div "1p Izvēlies atbildes variantu! Garīgo kultūru raksturojošais elements: skulptūr…" at bounding box center [505, 146] width 537 height 138
click at [340, 157] on p "bibliotēka" at bounding box center [505, 163] width 513 height 12
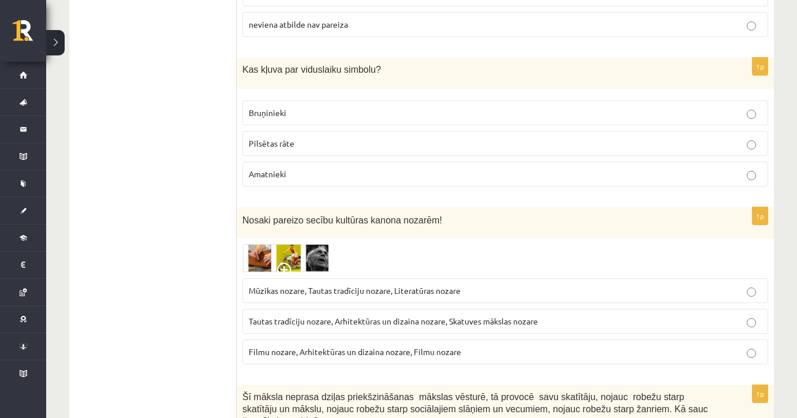
scroll to position [4124, 0]
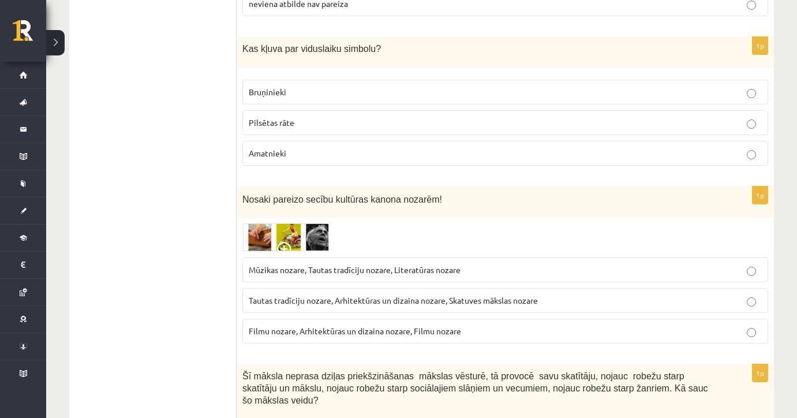
click at [276, 87] on span "Bruņinieki" at bounding box center [268, 92] width 38 height 10
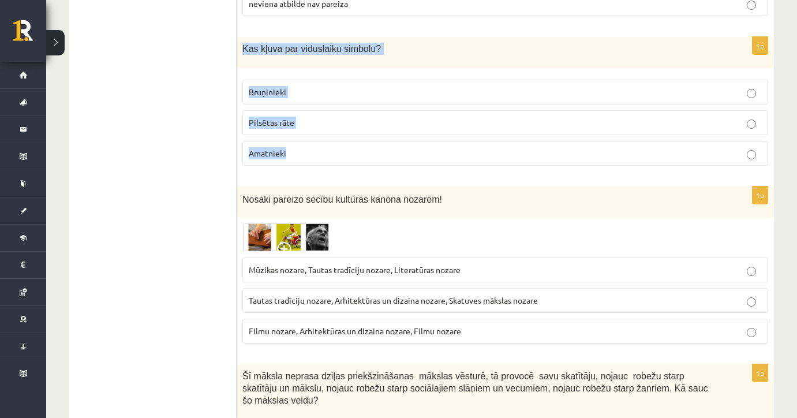
drag, startPoint x: 240, startPoint y: 28, endPoint x: 346, endPoint y: 125, distance: 143.8
click at [346, 125] on div "1p Kas kļuva par viduslaiku simbolu? Bruņinieki Pilsētas rāte Amatnieki" at bounding box center [505, 106] width 537 height 138
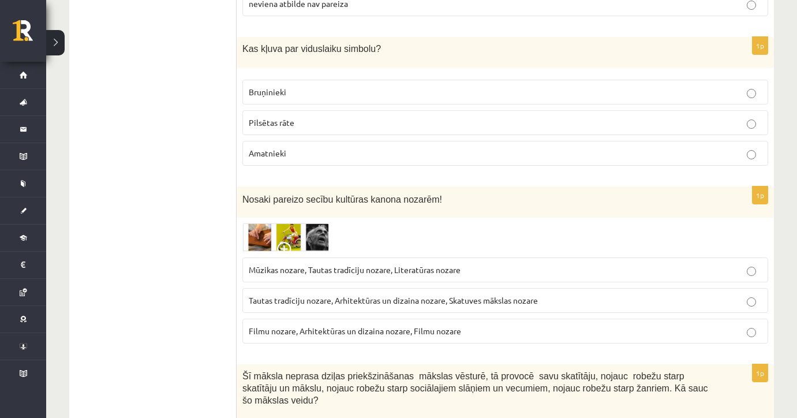
click at [426, 186] on div "Nosaki pareizo secību kultūras kanona nozarēm!" at bounding box center [505, 202] width 537 height 32
click at [289, 242] on span at bounding box center [286, 251] width 18 height 18
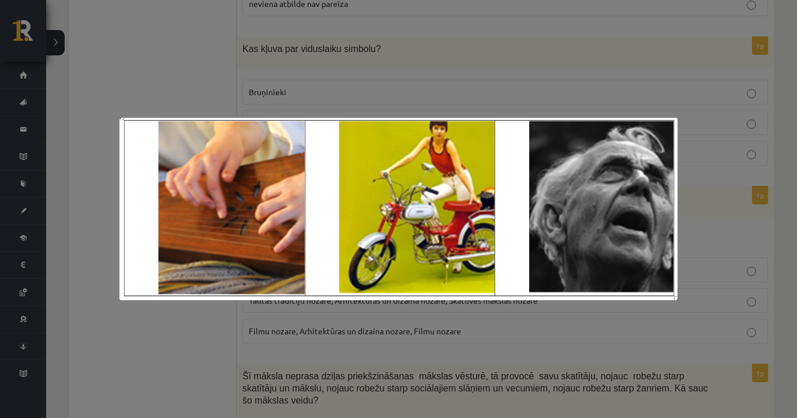
click at [270, 76] on div at bounding box center [398, 209] width 797 height 418
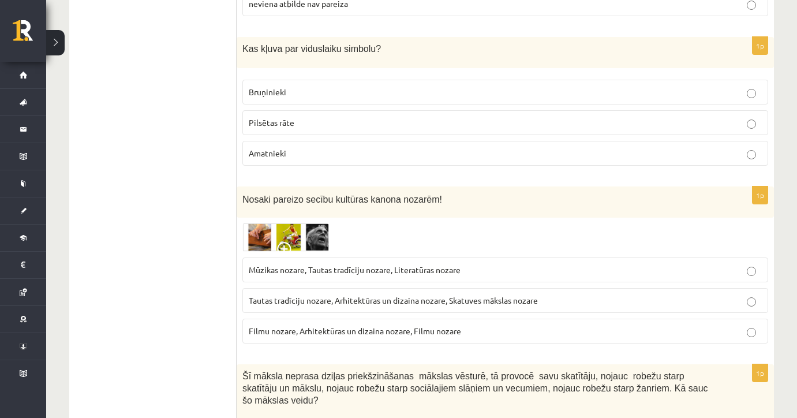
click at [289, 223] on img at bounding box center [285, 237] width 87 height 28
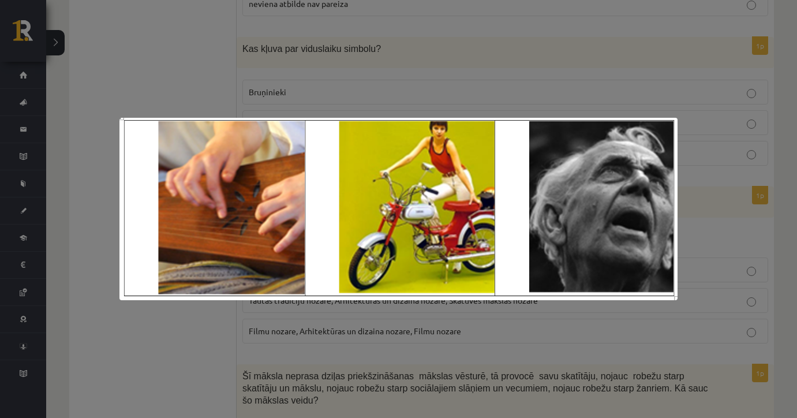
click at [303, 100] on div at bounding box center [398, 209] width 797 height 418
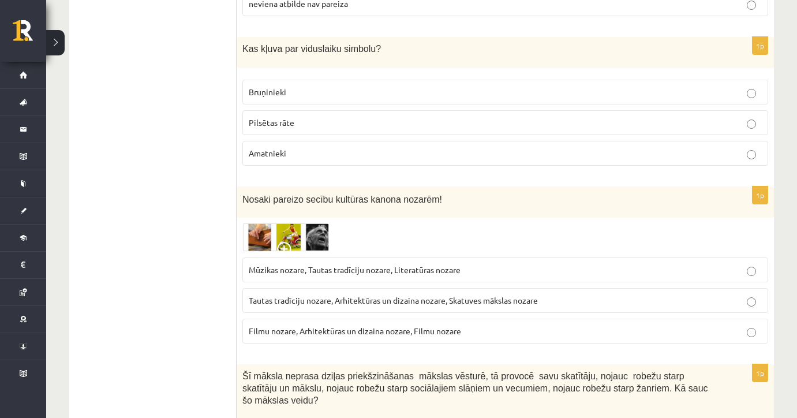
click at [279, 288] on label "Tautas tradīciju nozare, Arhitektūras un dizaina nozare, Skatuves mākslas nozare" at bounding box center [505, 300] width 526 height 25
click at [299, 223] on img at bounding box center [285, 237] width 87 height 28
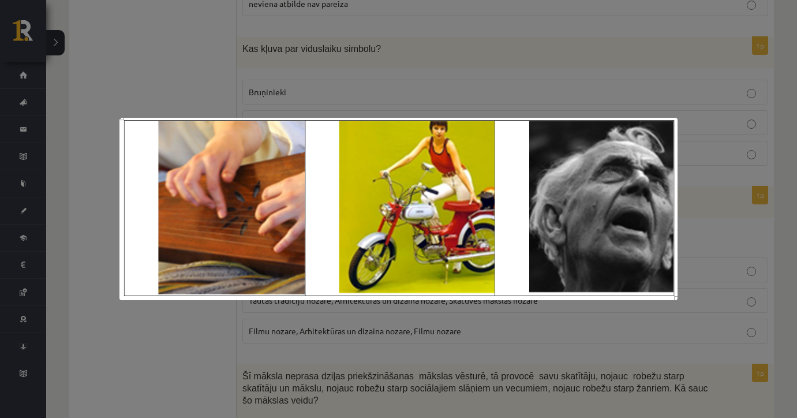
click at [325, 98] on div at bounding box center [398, 209] width 797 height 418
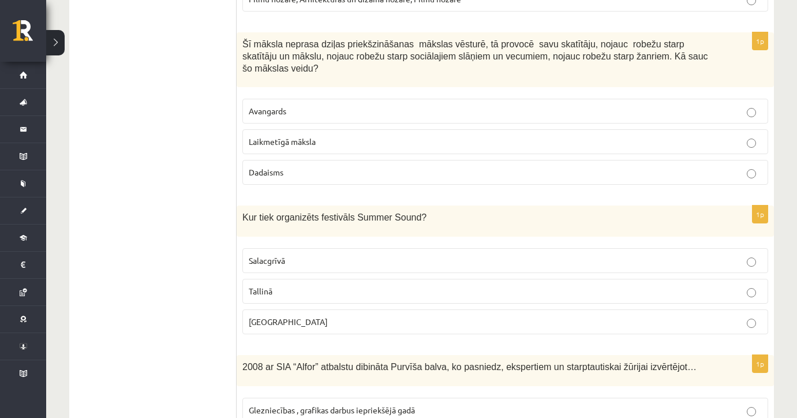
scroll to position [4449, 0]
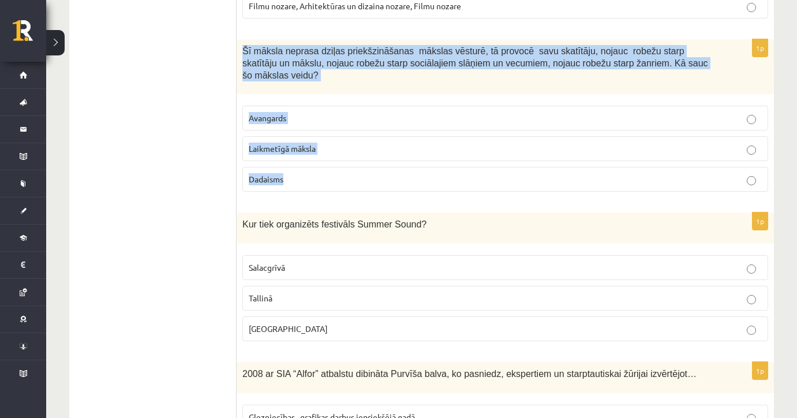
drag, startPoint x: 243, startPoint y: 23, endPoint x: 320, endPoint y: 149, distance: 148.6
click at [320, 149] on div "1p Šī māksla neprasa dziļas priekšzināšanas mākslas vēsturē, tā provocē savu sk…" at bounding box center [505, 120] width 537 height 162
click at [350, 112] on p "Avangards" at bounding box center [505, 118] width 513 height 12
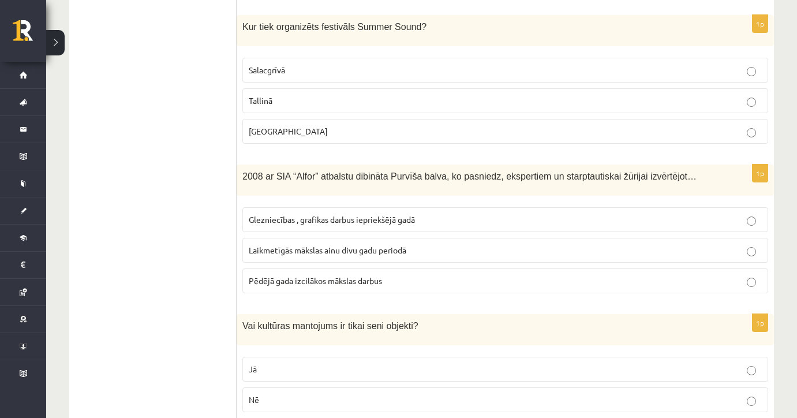
scroll to position [4604, 0]
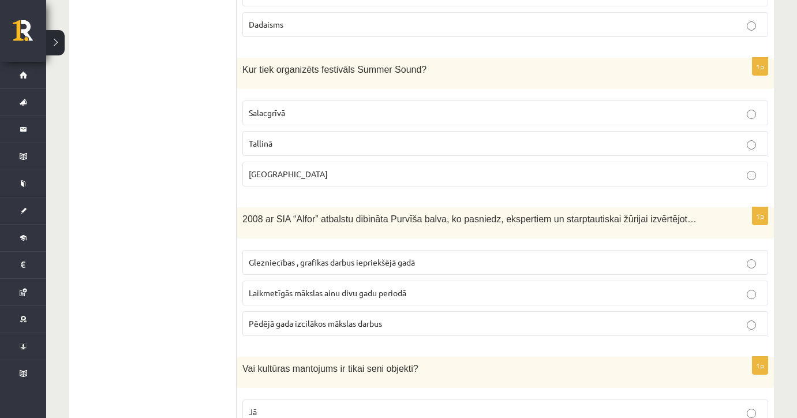
click at [281, 168] on p "Liepājā" at bounding box center [505, 174] width 513 height 12
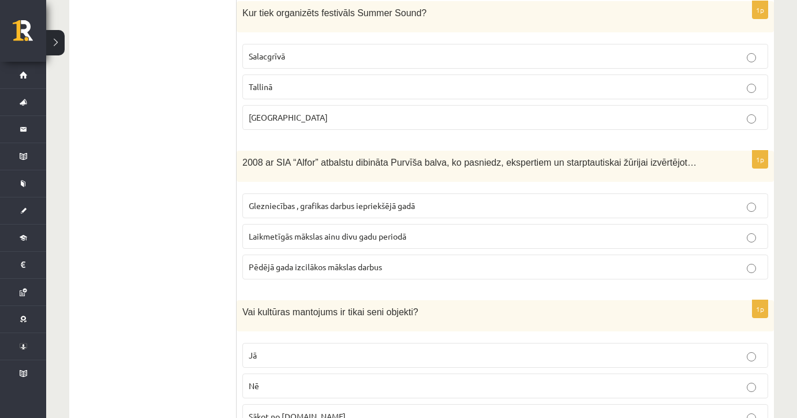
scroll to position [4689, 0]
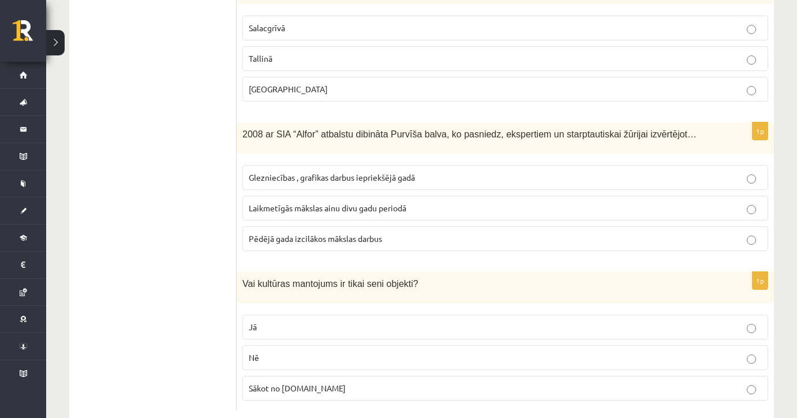
click at [313, 351] on p "Nē" at bounding box center [505, 357] width 513 height 12
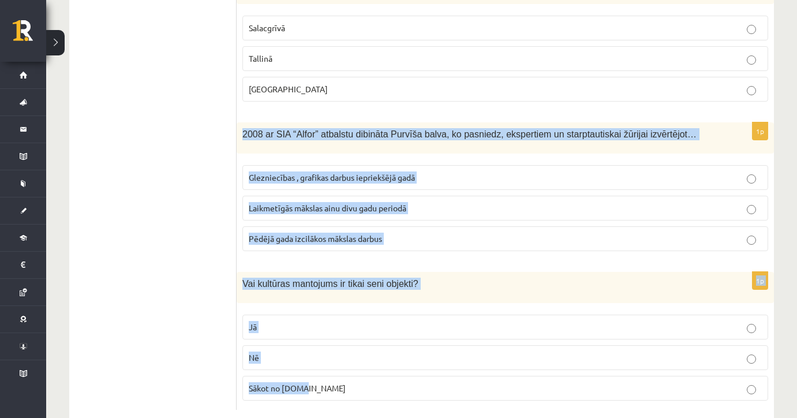
drag, startPoint x: 238, startPoint y: 107, endPoint x: 400, endPoint y: 358, distance: 299.1
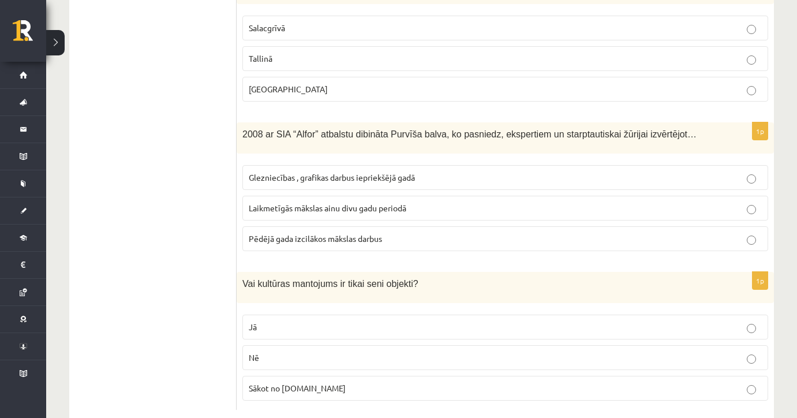
click at [313, 203] on span "Laikmetīgās mākslas ainu divu gadu periodā" at bounding box center [328, 208] width 158 height 10
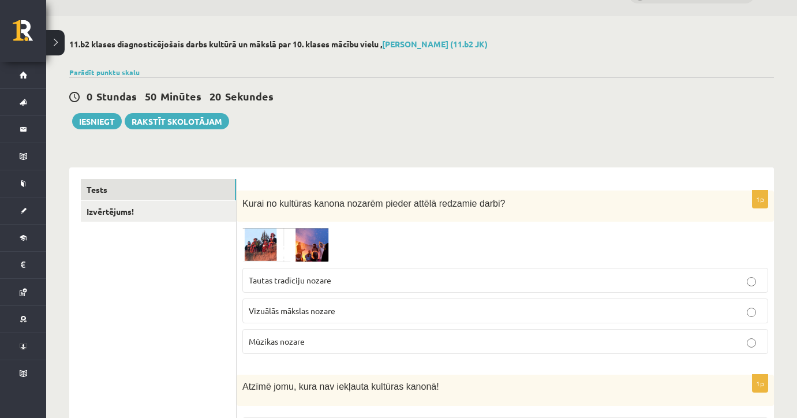
scroll to position [14, 0]
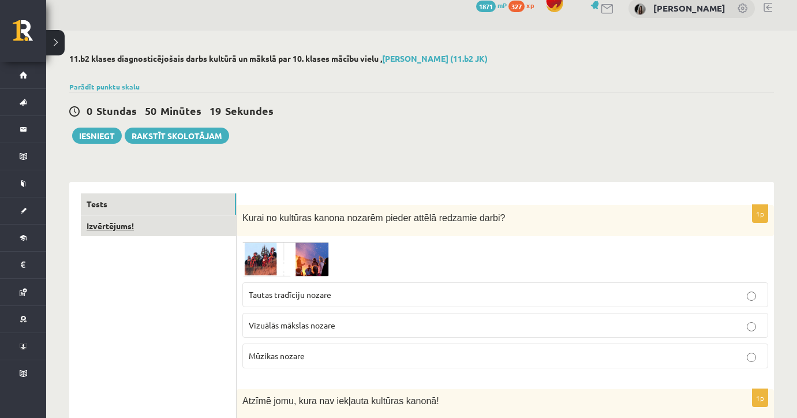
click at [209, 230] on link "Izvērtējums!" at bounding box center [158, 225] width 155 height 21
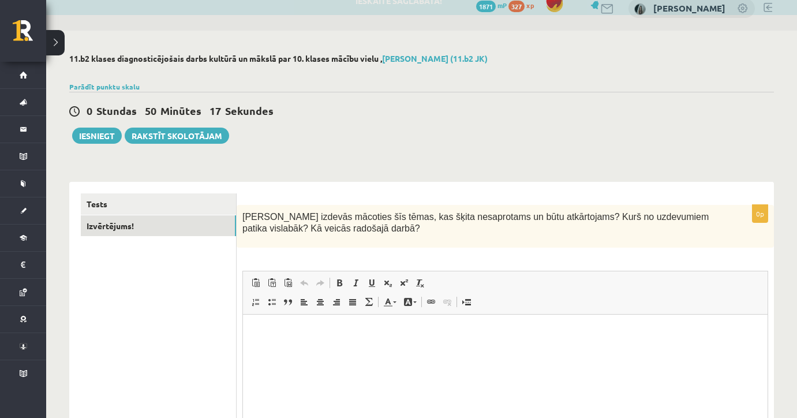
scroll to position [0, 0]
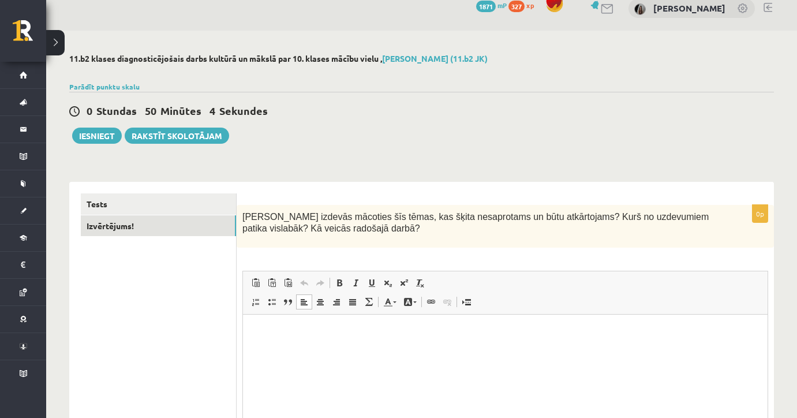
click at [309, 343] on html at bounding box center [505, 331] width 524 height 35
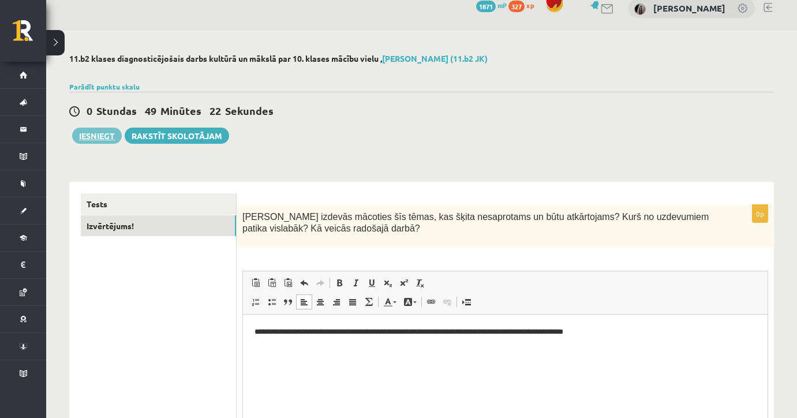
click at [102, 138] on button "Iesniegt" at bounding box center [97, 136] width 50 height 16
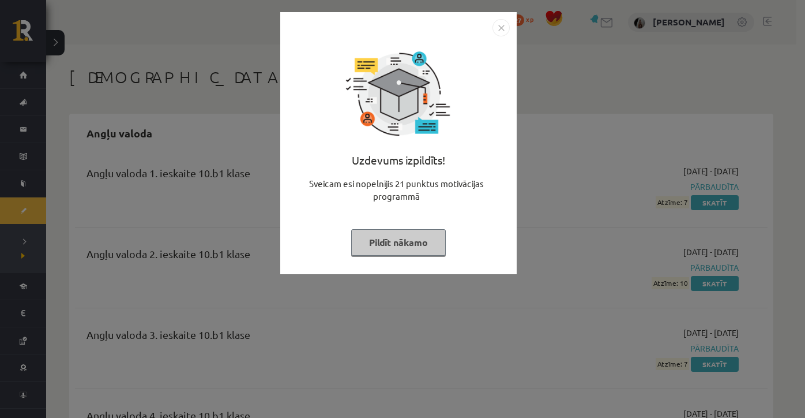
click at [503, 31] on img "Close" at bounding box center [501, 27] width 17 height 17
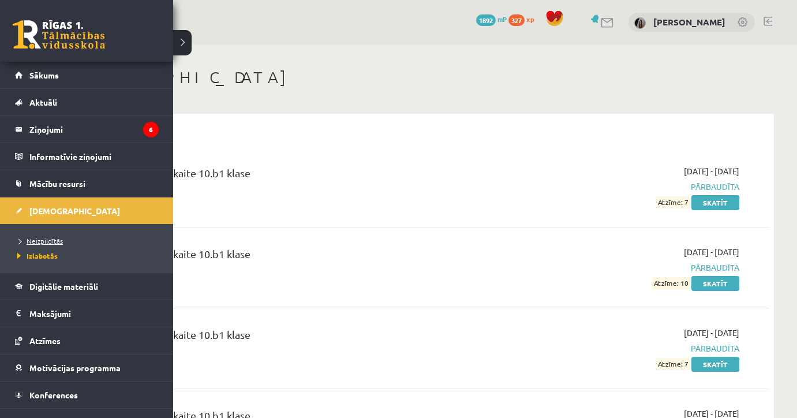
click at [43, 238] on span "Neizpildītās" at bounding box center [38, 240] width 48 height 9
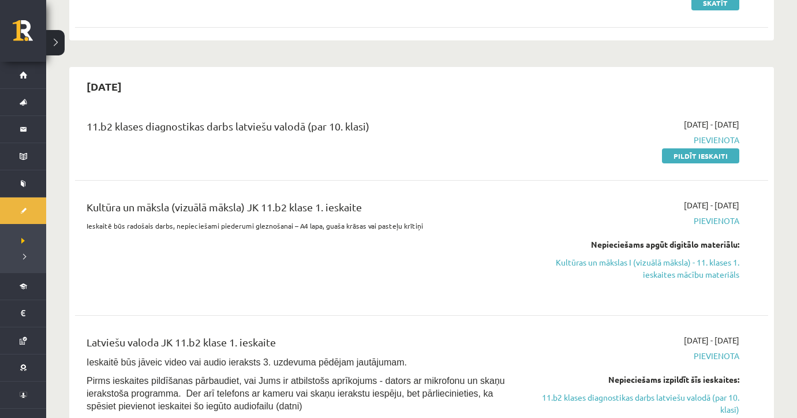
scroll to position [290, 0]
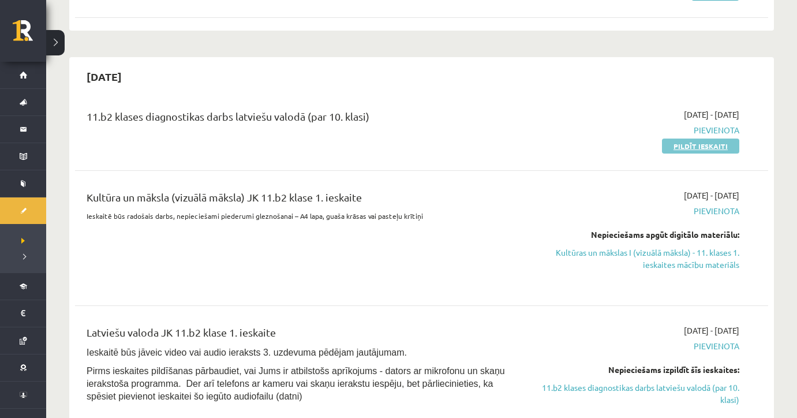
click at [696, 144] on link "Pildīt ieskaiti" at bounding box center [700, 145] width 77 height 15
click at [649, 250] on link "Kultūras un mākslas I (vizuālā māksla) - 11. klases 1. ieskaites mācību materiā…" at bounding box center [636, 258] width 206 height 24
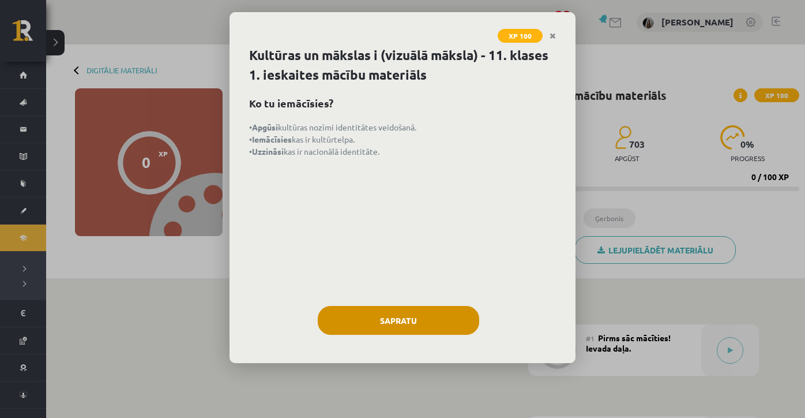
click at [434, 315] on button "Sapratu" at bounding box center [399, 320] width 162 height 29
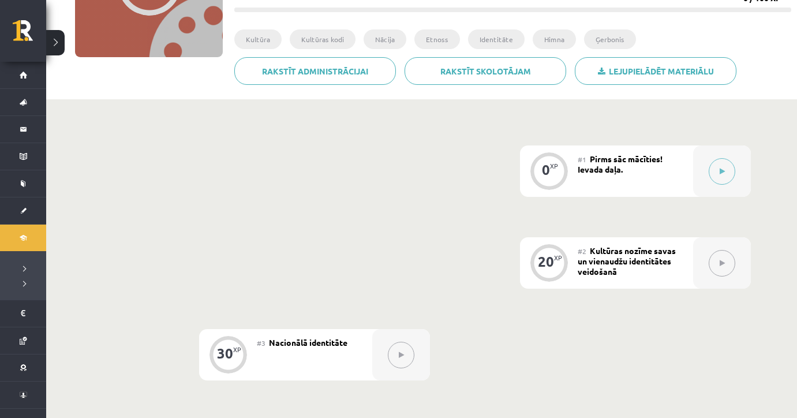
scroll to position [52, 0]
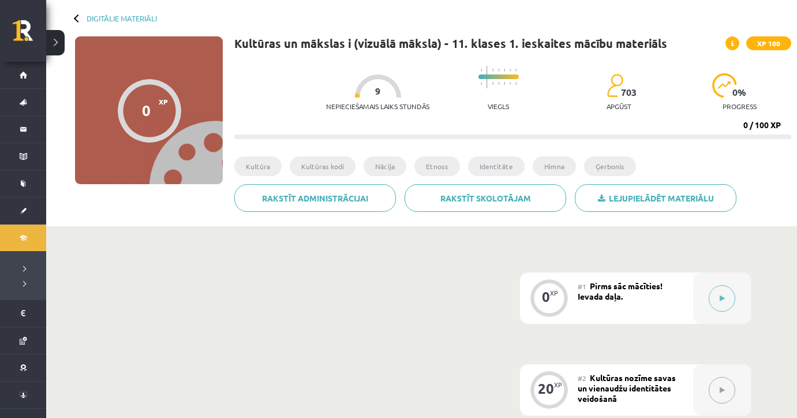
click at [79, 20] on div at bounding box center [78, 18] width 8 height 8
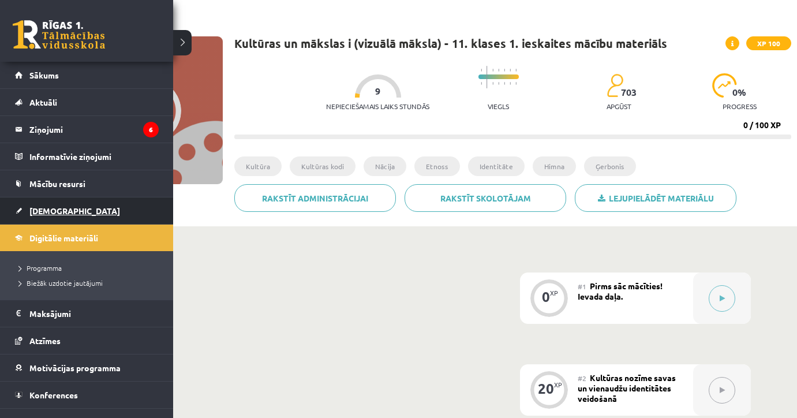
click at [49, 215] on span "[DEMOGRAPHIC_DATA]" at bounding box center [74, 210] width 91 height 10
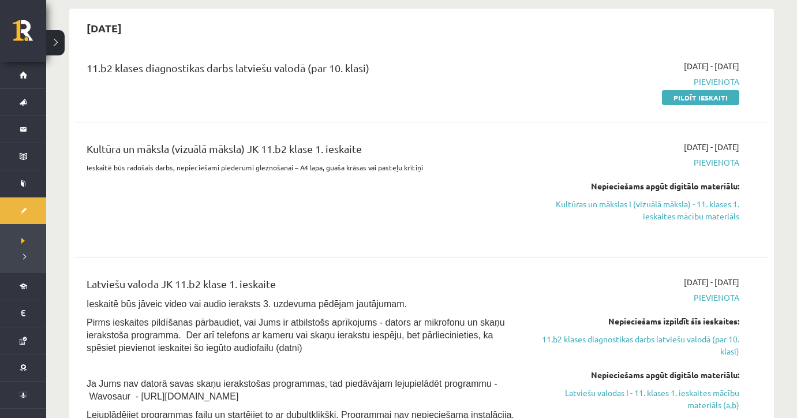
scroll to position [348, 0]
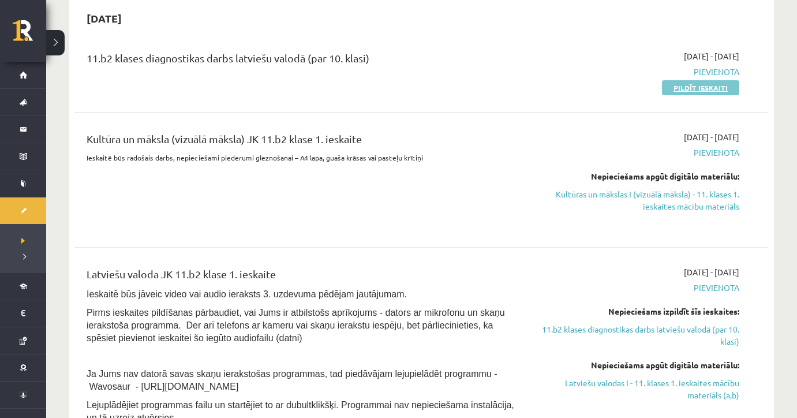
click at [699, 88] on link "Pildīt ieskaiti" at bounding box center [700, 87] width 77 height 15
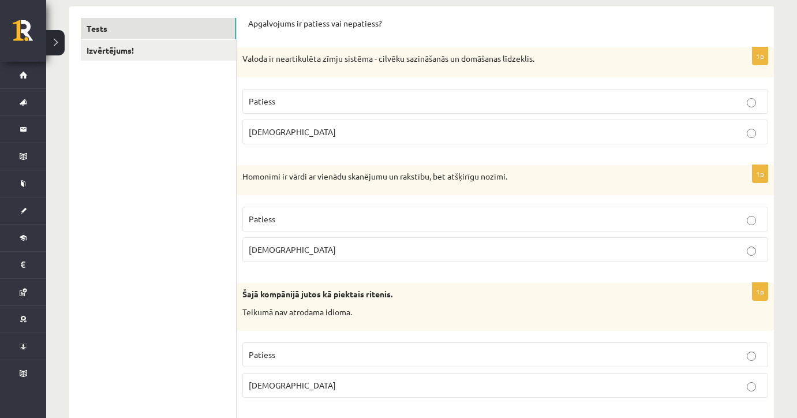
scroll to position [194, 0]
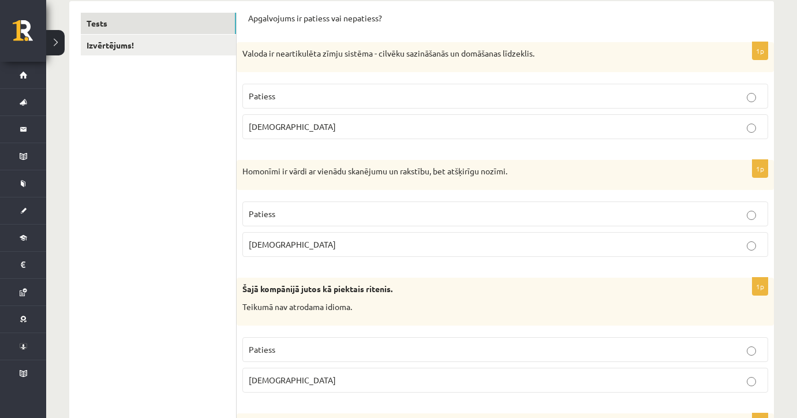
click at [407, 99] on p "Patiess" at bounding box center [505, 96] width 513 height 12
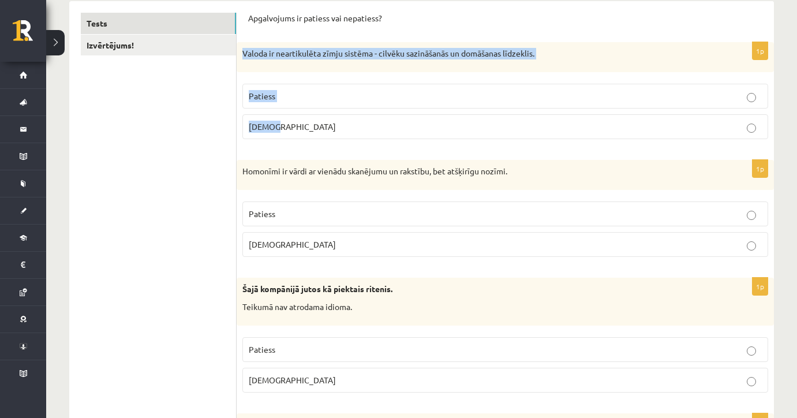
drag, startPoint x: 238, startPoint y: 52, endPoint x: 367, endPoint y: 133, distance: 152.4
click at [367, 133] on div "1p Valoda ir neartikulēta zīmju sistēma - cilvēku sazināšanās un domāšanas līdz…" at bounding box center [505, 95] width 537 height 106
copy div "Valoda ir neartikulēta zīmju sistēma - cilvēku sazināšanās un domāšanas līdzekl…"
click at [389, 124] on p "Aplams" at bounding box center [505, 127] width 513 height 12
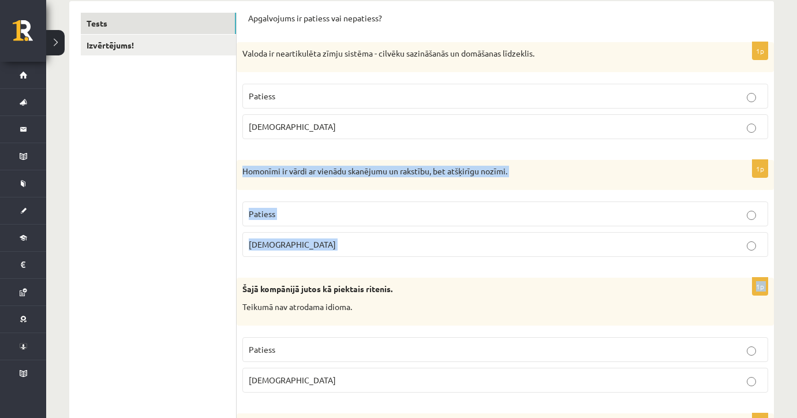
drag, startPoint x: 238, startPoint y: 166, endPoint x: 316, endPoint y: 264, distance: 125.3
click at [316, 264] on div "1p Homonīmi ir vārdi ar vienādu skanējumu un rakstību, bet atšķirīgu nozīmi. Pa…" at bounding box center [505, 213] width 537 height 106
copy div "Homonīmi ir vārdi ar vienādu skanējumu un rakstību, bet atšķirīgu nozīmi. Patie…"
click at [329, 218] on p "Patiess" at bounding box center [505, 214] width 513 height 12
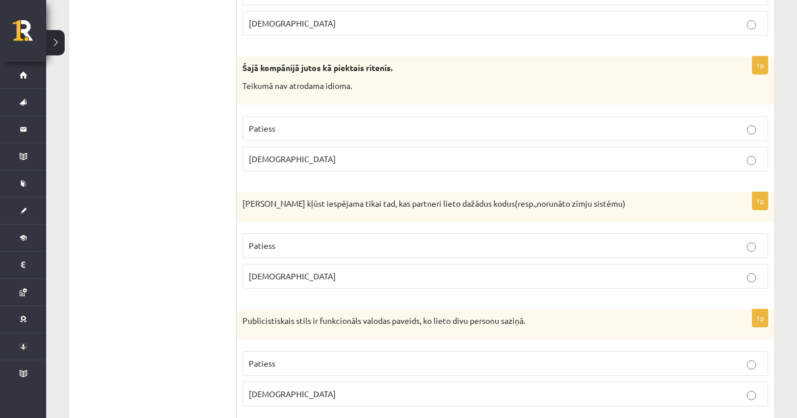
scroll to position [421, 0]
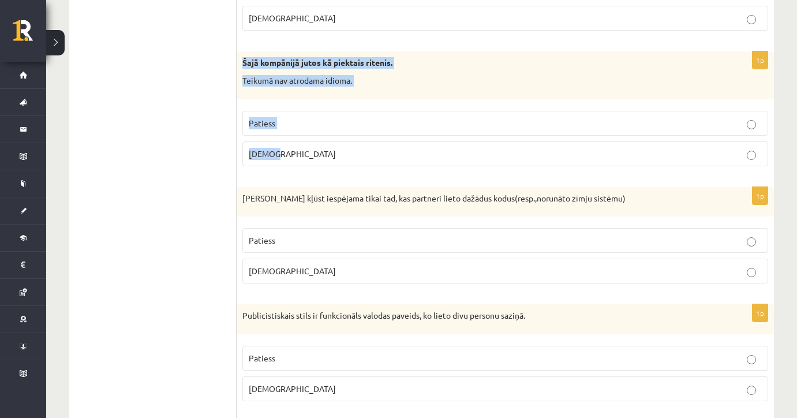
drag, startPoint x: 241, startPoint y: 62, endPoint x: 307, endPoint y: 155, distance: 114.3
click at [307, 155] on div "1p Šajā kompānijā jutos kā piektais ritenis. Teikumā nav atrodama idioma. Patie…" at bounding box center [505, 113] width 537 height 124
copy div "Šajā kompānijā jutos kā piektais ritenis. Teikumā nav atrodama idioma. Patiess …"
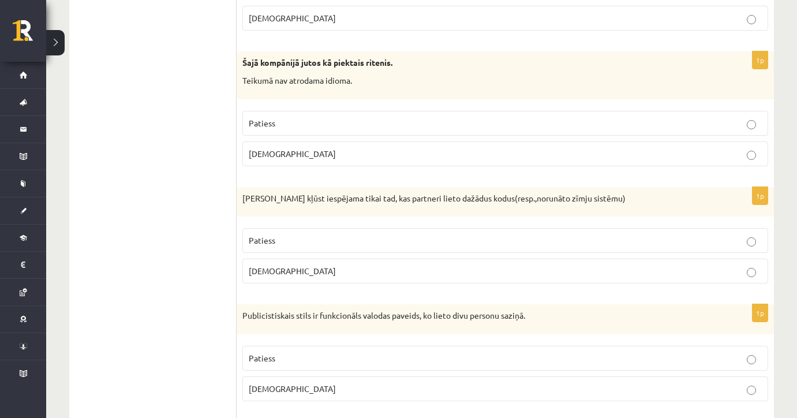
click at [332, 155] on p "Aplams" at bounding box center [505, 154] width 513 height 12
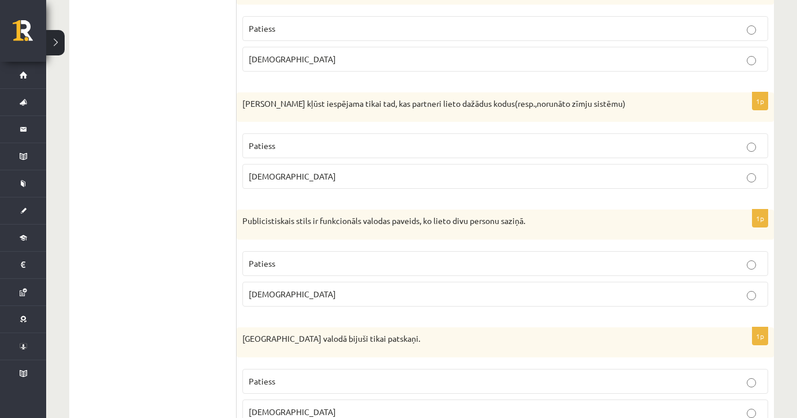
scroll to position [520, 0]
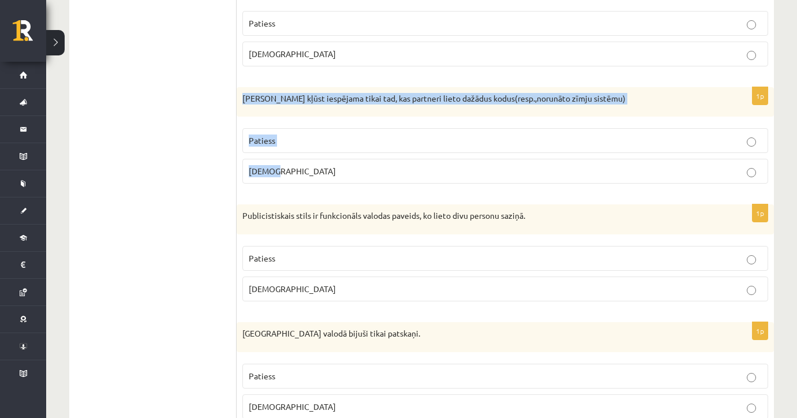
drag, startPoint x: 239, startPoint y: 91, endPoint x: 295, endPoint y: 174, distance: 101.0
click at [295, 174] on div "1p Saziņa kļūst iespējama tikai tad, kas partneri lieto dažādus kodus(resp.,nor…" at bounding box center [505, 140] width 537 height 106
copy div "Saziņa kļūst iespējama tikai tad, kas partneri lieto dažādus kodus(resp.,norunā…"
click at [295, 171] on p "Aplams" at bounding box center [505, 171] width 513 height 12
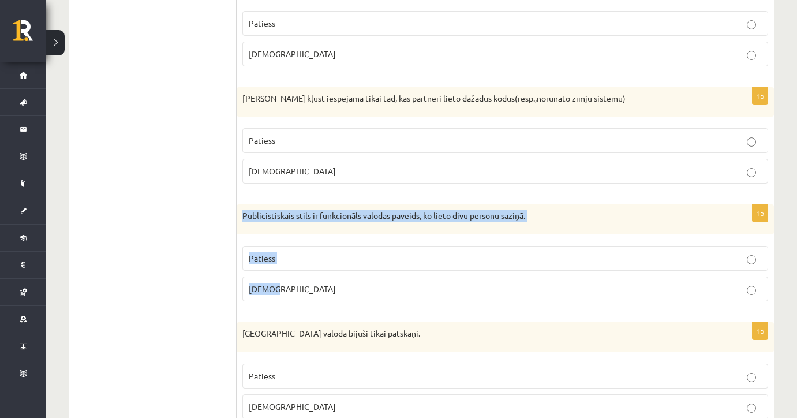
drag, startPoint x: 239, startPoint y: 213, endPoint x: 293, endPoint y: 287, distance: 90.5
click at [293, 287] on div "1p Publicistiskais stils ir funkcionāls valodas paveids, ko lieto divu personu …" at bounding box center [505, 257] width 537 height 106
copy div "Publicistiskais stils ir funkcionāls valodas paveids, ko lieto divu personu saz…"
click at [324, 280] on label "Aplams" at bounding box center [505, 288] width 526 height 25
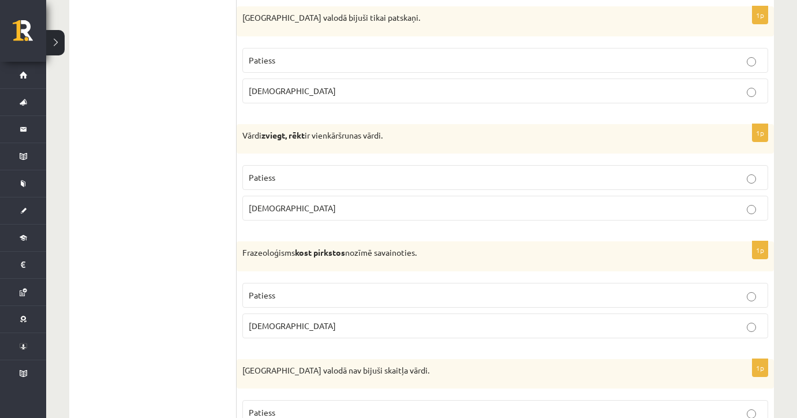
scroll to position [815, 0]
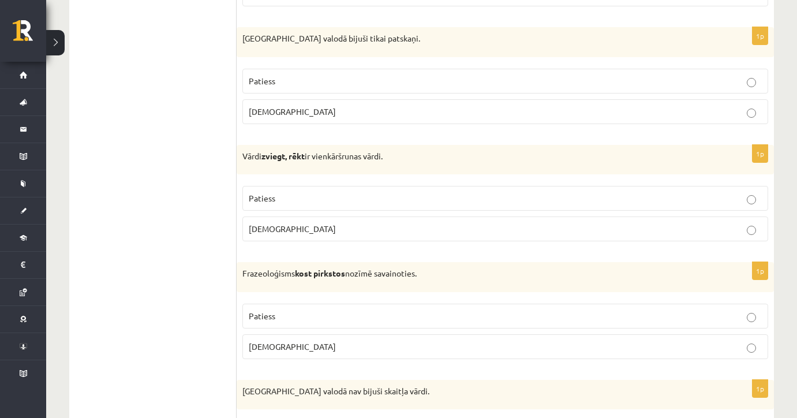
click at [278, 85] on label "Patiess" at bounding box center [505, 81] width 526 height 25
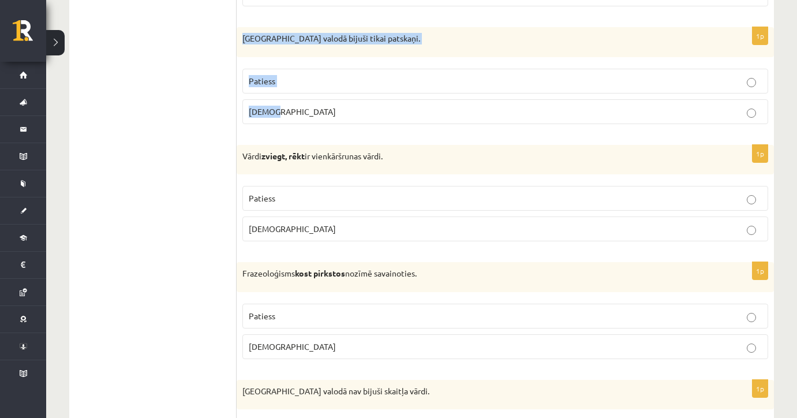
drag, startPoint x: 238, startPoint y: 35, endPoint x: 310, endPoint y: 125, distance: 115.8
click at [310, 125] on div "1p Pirmatnējā valodā bijuši tikai patskaņi. Patiess Aplams" at bounding box center [505, 80] width 537 height 106
copy div "Pirmatnējā valodā bijuši tikai patskaņi. Patiess Aplams"
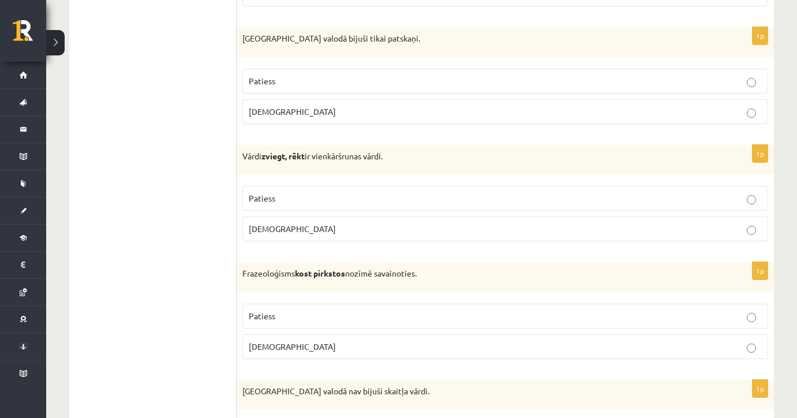
click at [361, 247] on div "1p Vārdi zviegt, rēkt ir vienkāršrunas vārdi. Patiess Aplams" at bounding box center [505, 198] width 537 height 106
drag, startPoint x: 242, startPoint y: 153, endPoint x: 302, endPoint y: 237, distance: 103.3
click at [302, 237] on div "1p Vārdi zviegt, rēkt ir vienkāršrunas vārdi. Patiess Aplams" at bounding box center [505, 198] width 537 height 106
copy div "Vārdi zviegt, rēkt ir vienkāršrunas vārdi. Patiess Aplams"
click at [366, 192] on p "Patiess" at bounding box center [505, 198] width 513 height 12
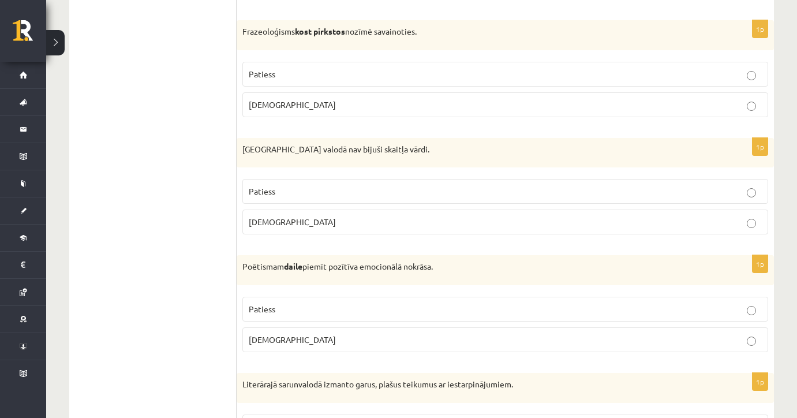
scroll to position [1062, 0]
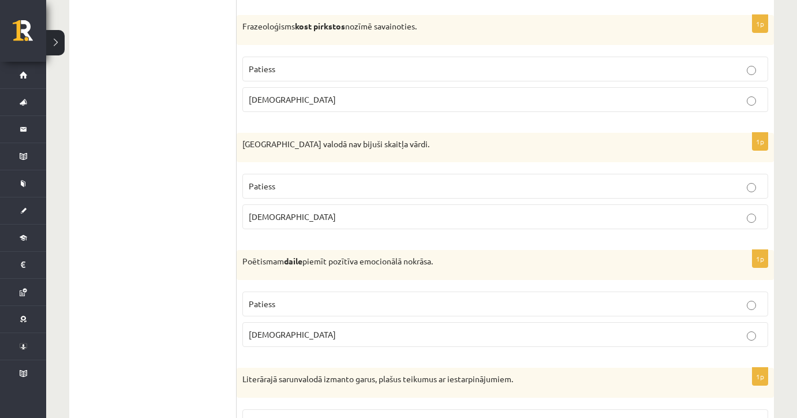
click at [299, 100] on p "Aplams" at bounding box center [505, 99] width 513 height 12
drag, startPoint x: 241, startPoint y: 23, endPoint x: 294, endPoint y: 103, distance: 97.0
click at [294, 103] on div "1p Frazeoloģisms kost pirkstos nozīmē savainoties. Patiess Aplams" at bounding box center [505, 68] width 537 height 106
copy div "Frazeoloģisms kost pirkstos nozīmē savainoties. Patiess Aplams"
click at [306, 145] on p "Pirmatnējā valodā nav bijuši skaitļa vārdi." at bounding box center [476, 144] width 468 height 12
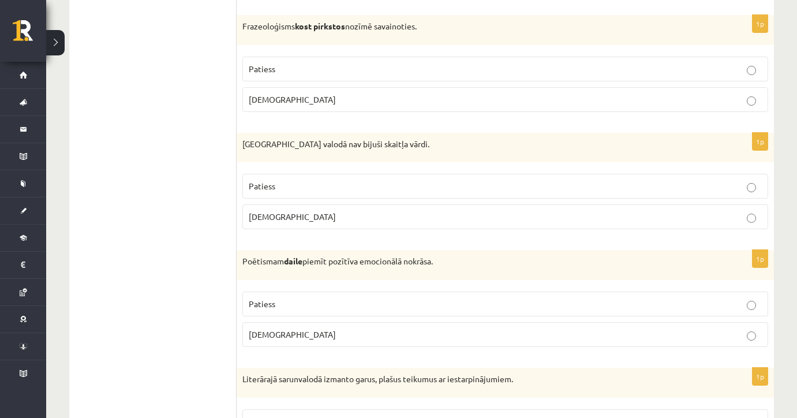
click at [268, 186] on span "Patiess" at bounding box center [262, 186] width 27 height 10
drag, startPoint x: 239, startPoint y: 137, endPoint x: 298, endPoint y: 228, distance: 107.7
click at [298, 228] on div "1p Pirmatnējā valodā nav bijuši skaitļa vārdi. Patiess Aplams" at bounding box center [505, 186] width 537 height 106
copy div "Pirmatnējā valodā nav bijuši skaitļa vārdi. Patiess Aplams"
click at [422, 226] on fieldset "Patiess Aplams" at bounding box center [505, 200] width 526 height 65
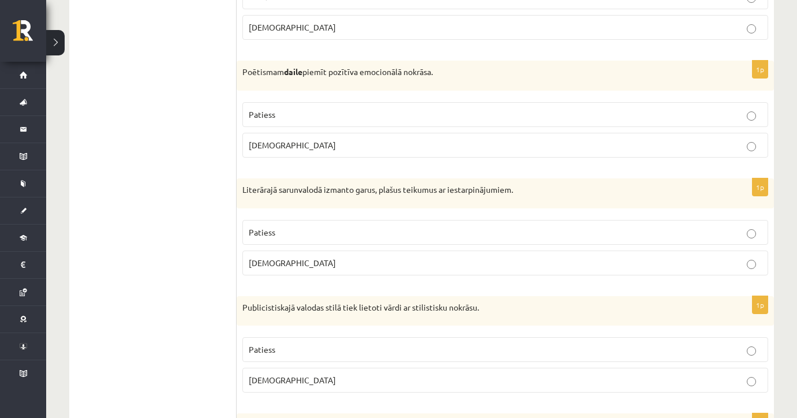
scroll to position [1288, 0]
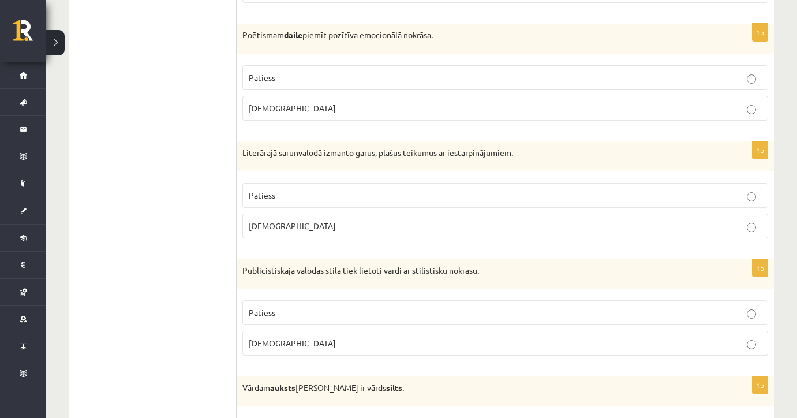
click at [407, 75] on p "Patiess" at bounding box center [505, 78] width 513 height 12
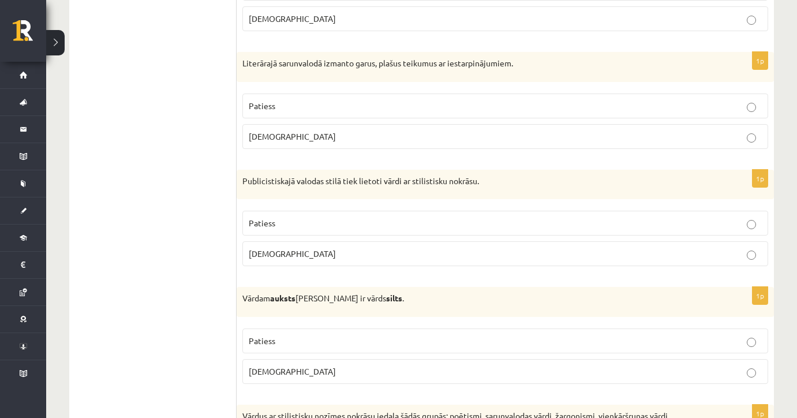
scroll to position [1409, 0]
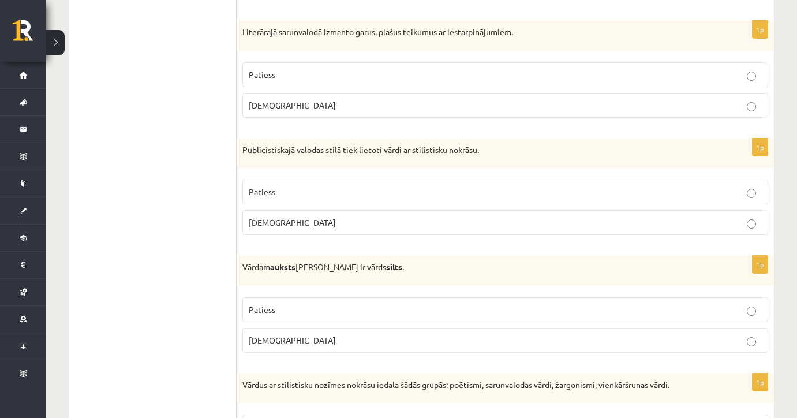
click at [275, 69] on span "Patiess" at bounding box center [262, 74] width 27 height 10
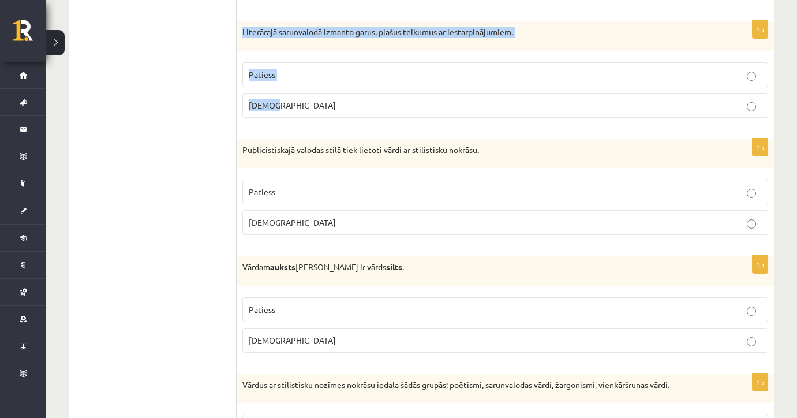
drag, startPoint x: 239, startPoint y: 28, endPoint x: 304, endPoint y: 108, distance: 102.5
click at [304, 108] on div "1p Literārajā sarunvalodā izmanto garus, plašus teikumus ar iestarpinājumiem. P…" at bounding box center [505, 74] width 537 height 106
copy div "Literārajā sarunvalodā izmanto garus, plašus teikumus ar iestarpinājumiem. Pati…"
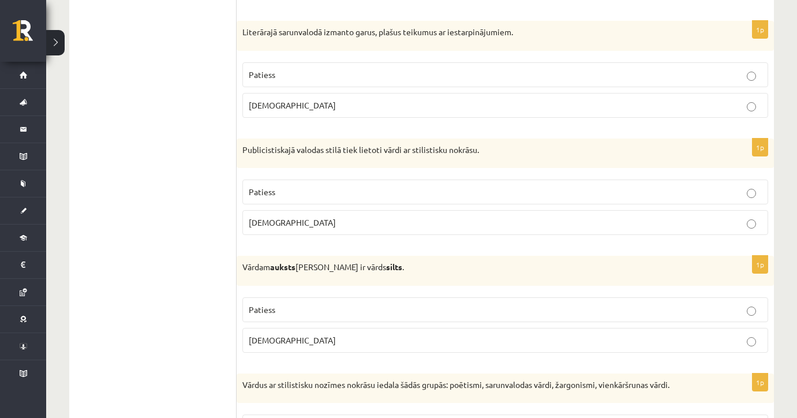
click at [261, 179] on label "Patiess" at bounding box center [505, 191] width 526 height 25
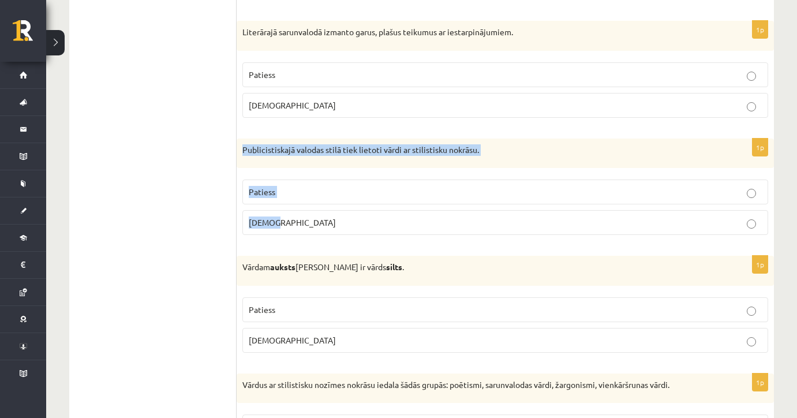
drag, startPoint x: 243, startPoint y: 143, endPoint x: 308, endPoint y: 215, distance: 97.7
click at [308, 215] on div "1p Publicistiskajā valodas stilā tiek lietoti vārdi ar stilistisku nokrāsu. Pat…" at bounding box center [505, 191] width 537 height 106
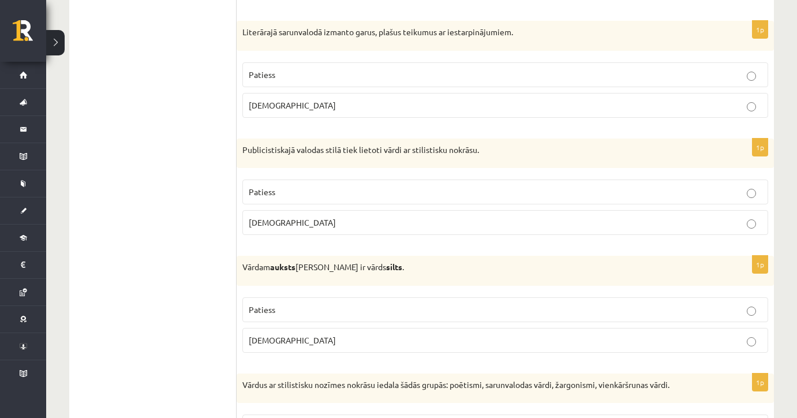
click at [471, 235] on div "1p Publicistiskajā valodas stilā tiek lietoti vārdi ar stilistisku nokrāsu. Pat…" at bounding box center [505, 191] width 537 height 106
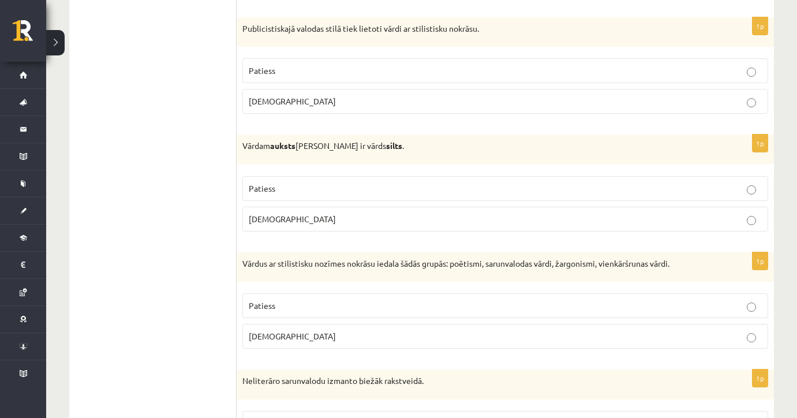
scroll to position [1598, 0]
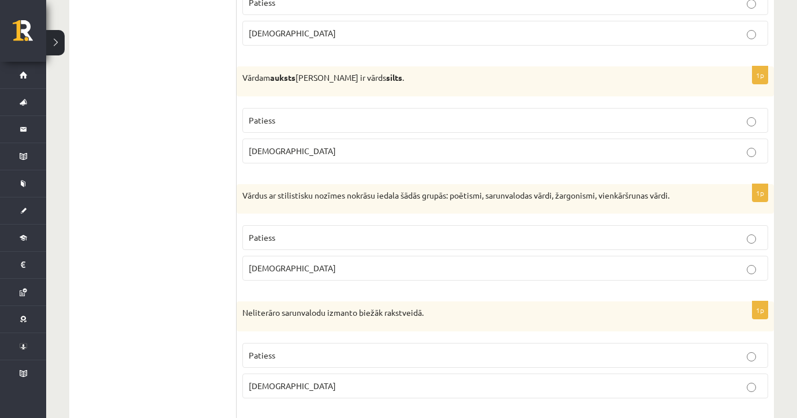
click at [586, 117] on p "Patiess" at bounding box center [505, 120] width 513 height 12
click at [498, 238] on label "Patiess" at bounding box center [505, 237] width 526 height 25
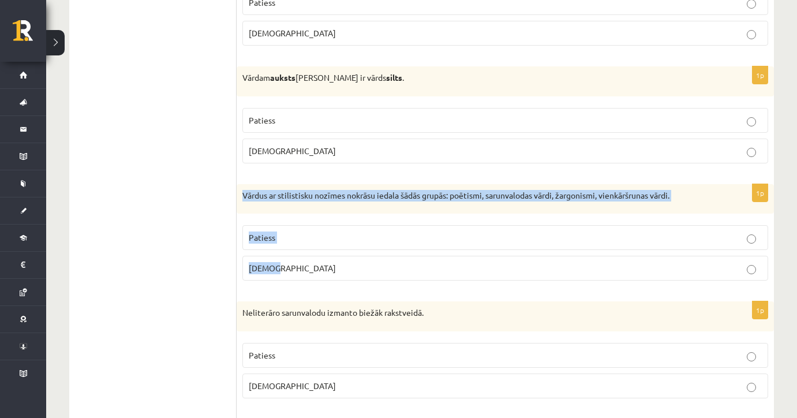
drag, startPoint x: 241, startPoint y: 190, endPoint x: 291, endPoint y: 265, distance: 89.9
click at [291, 265] on div "1p Vārdus ar stilistisku nozīmes nokrāsu iedala šādās grupās: poētismi, sarunva…" at bounding box center [505, 237] width 537 height 106
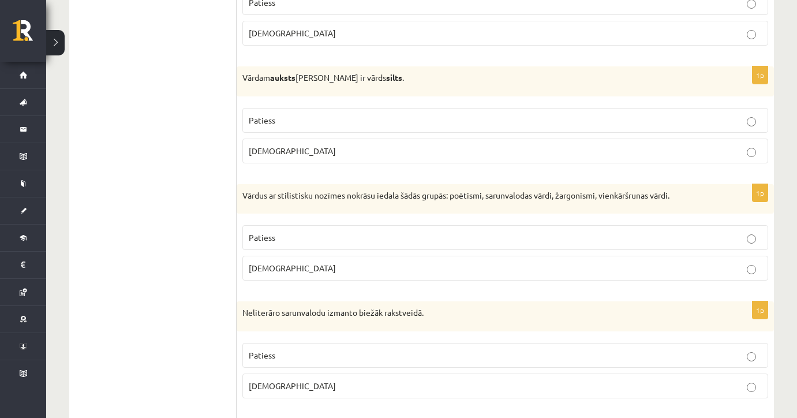
click at [407, 263] on p "Aplams" at bounding box center [505, 268] width 513 height 12
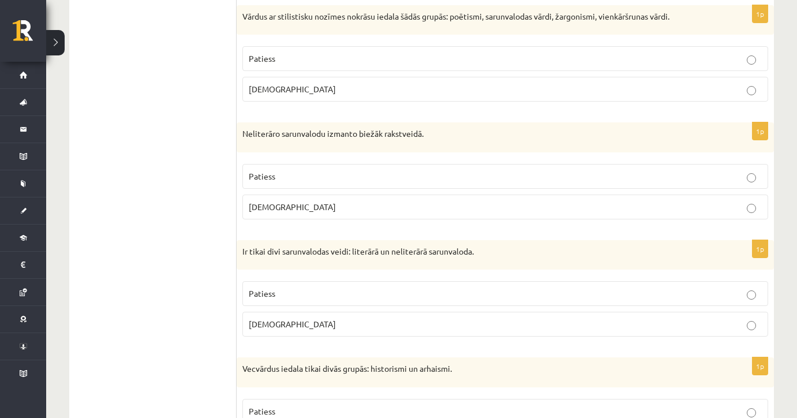
scroll to position [1793, 0]
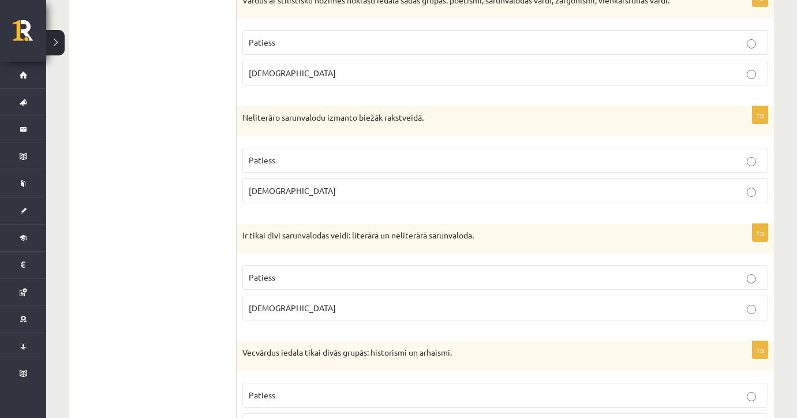
click at [265, 185] on span "Aplams" at bounding box center [292, 190] width 87 height 10
drag, startPoint x: 241, startPoint y: 113, endPoint x: 310, endPoint y: 188, distance: 102.1
click at [313, 188] on div "1p Neliterāro sarunvalodu izmanto biežāk rakstveidā. Patiess Aplams" at bounding box center [505, 159] width 537 height 106
click at [427, 208] on form "Apgalvojums ir patiess vai nepatiess? 1p Valoda ir neartikulēta zīmju sistēma -…" at bounding box center [505, 203] width 514 height 3579
click at [328, 306] on p "Aplams" at bounding box center [505, 308] width 513 height 12
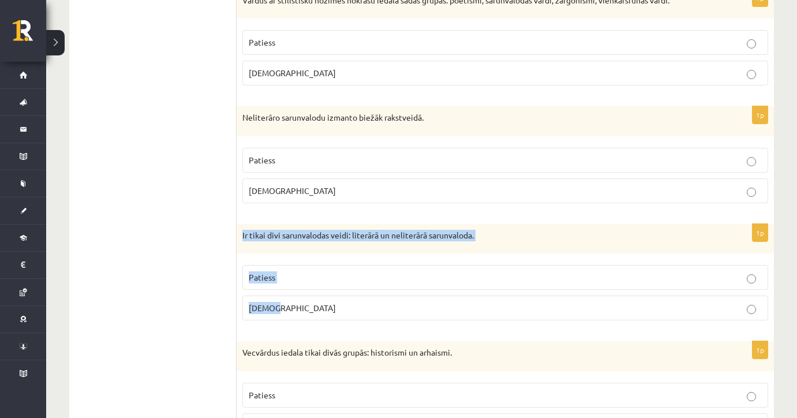
drag, startPoint x: 241, startPoint y: 228, endPoint x: 306, endPoint y: 311, distance: 105.6
click at [306, 311] on div "1p Ir tikai divi sarunvalodas veidi: literārā un neliterārā sarunvaloda. Paties…" at bounding box center [505, 277] width 537 height 106
click at [785, 216] on div "**********" at bounding box center [421, 139] width 751 height 3776
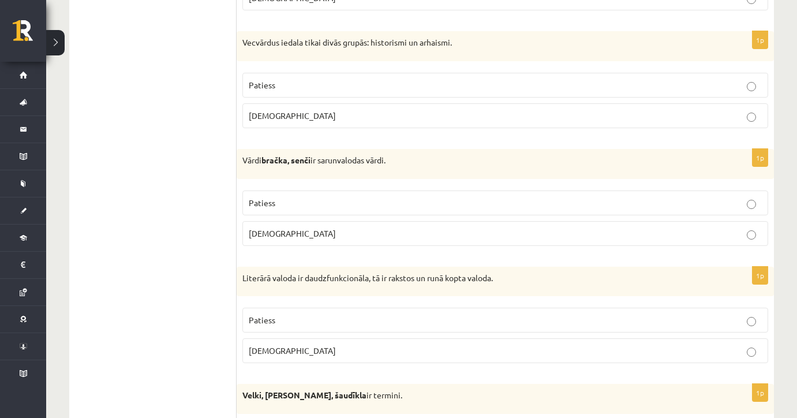
scroll to position [2113, 0]
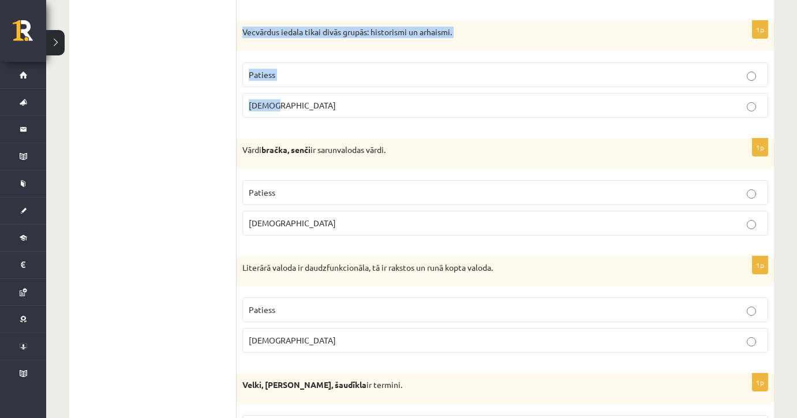
drag, startPoint x: 239, startPoint y: 27, endPoint x: 308, endPoint y: 108, distance: 105.6
click at [308, 108] on div "1p Vecvārdus iedala tikai divās grupās: historismi un arhaismi. Patiess Aplams" at bounding box center [505, 74] width 537 height 106
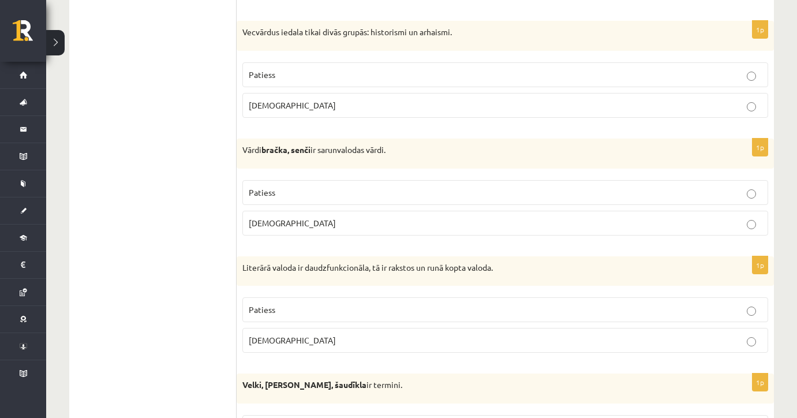
click at [419, 69] on p "Patiess" at bounding box center [505, 75] width 513 height 12
drag, startPoint x: 239, startPoint y: 141, endPoint x: 303, endPoint y: 220, distance: 101.4
click at [303, 220] on div "1p Vārdi bračka, senči ir sarunvalodas vārdi. Patiess Aplams" at bounding box center [505, 191] width 537 height 106
click at [393, 186] on p "Patiess" at bounding box center [505, 192] width 513 height 12
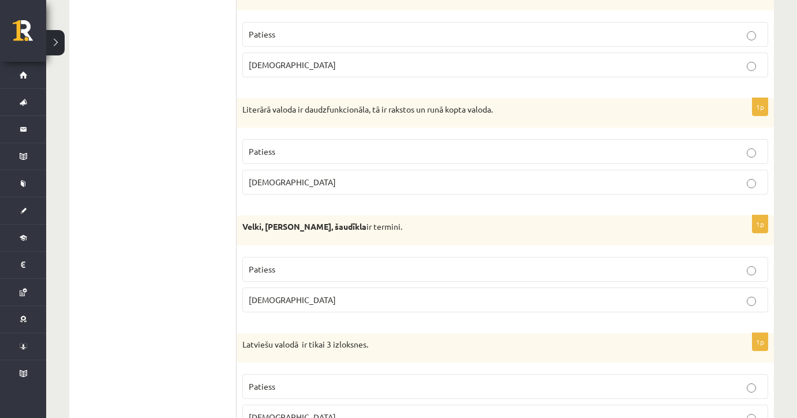
scroll to position [2298, 0]
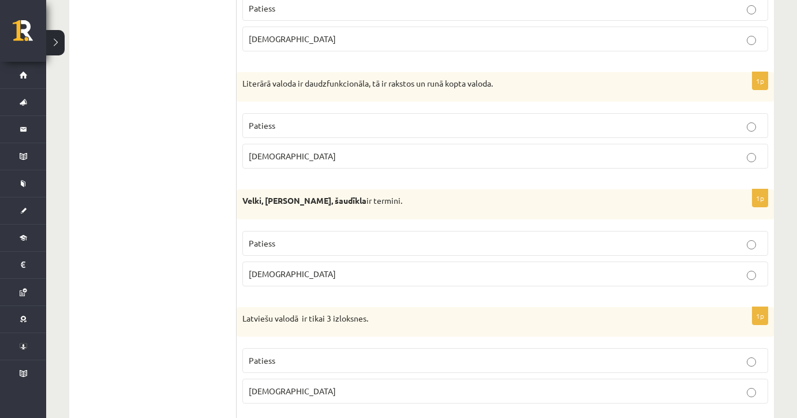
click at [259, 122] on span "Patiess" at bounding box center [262, 125] width 27 height 10
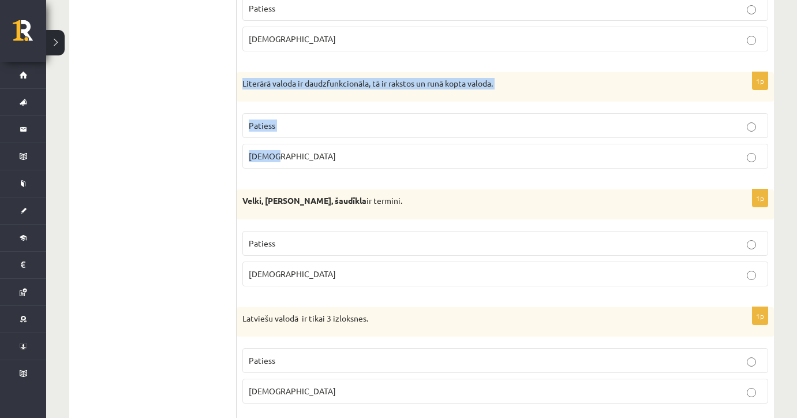
drag, startPoint x: 243, startPoint y: 78, endPoint x: 301, endPoint y: 150, distance: 92.0
click at [301, 150] on div "1p Literārā valoda ir daudzfunkcionāla, tā ir rakstos un runā kopta valoda. Pat…" at bounding box center [505, 125] width 537 height 106
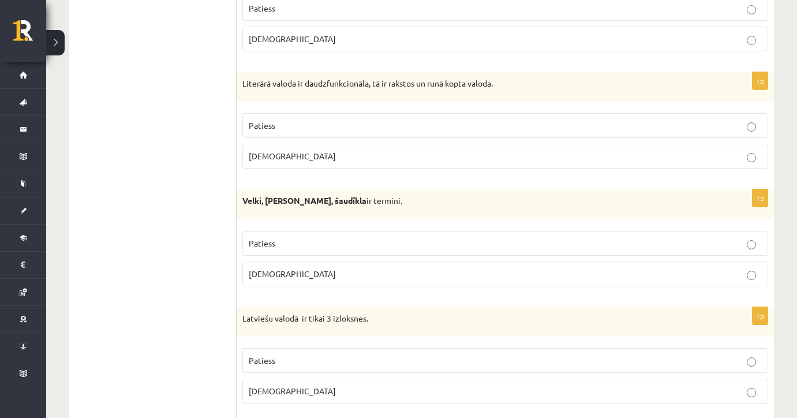
click at [288, 210] on div "Velki, meti, šaudīkla ir termini." at bounding box center [505, 204] width 537 height 30
drag, startPoint x: 240, startPoint y: 195, endPoint x: 292, endPoint y: 268, distance: 89.3
click at [293, 268] on div "1p Velki, meti, šaudīkla ir termini. Patiess Aplams" at bounding box center [505, 242] width 537 height 106
click at [389, 239] on p "Patiess" at bounding box center [505, 243] width 513 height 12
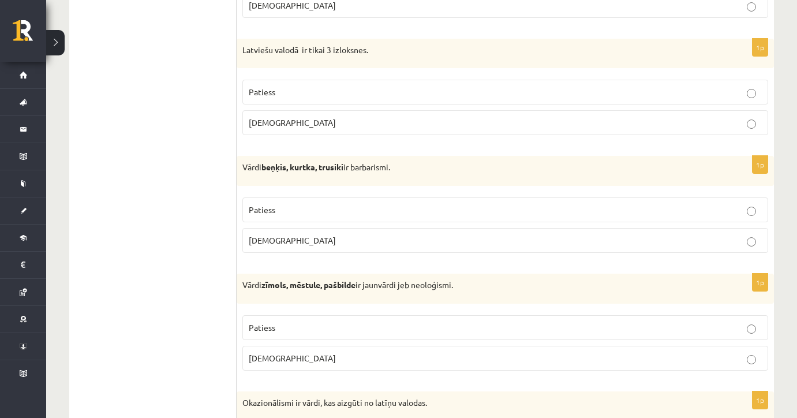
scroll to position [2582, 0]
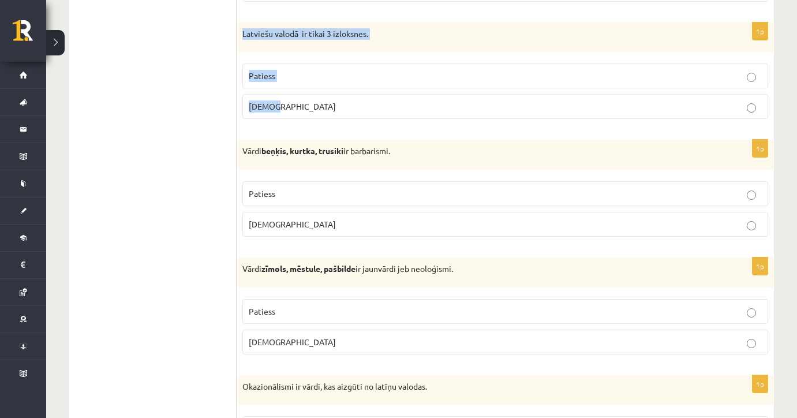
drag, startPoint x: 239, startPoint y: 25, endPoint x: 286, endPoint y: 106, distance: 93.3
click at [288, 106] on div "1p Latviešu valodā ir tikai 3 izloksnes. Patiess Aplams" at bounding box center [505, 76] width 537 height 106
click at [403, 105] on label "Aplams" at bounding box center [505, 106] width 526 height 25
click at [341, 188] on p "Patiess" at bounding box center [505, 194] width 513 height 12
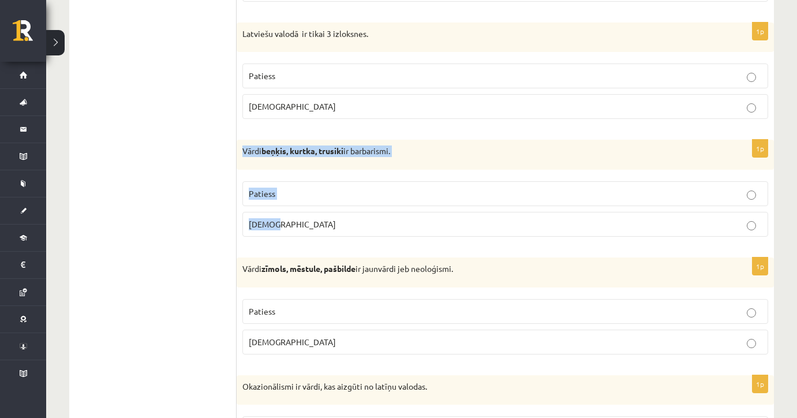
drag, startPoint x: 239, startPoint y: 141, endPoint x: 306, endPoint y: 231, distance: 111.4
click at [306, 231] on div "1p Vārdi beņķis, kurtka, trusiki ir barbarismi. Patiess Aplams" at bounding box center [505, 193] width 537 height 106
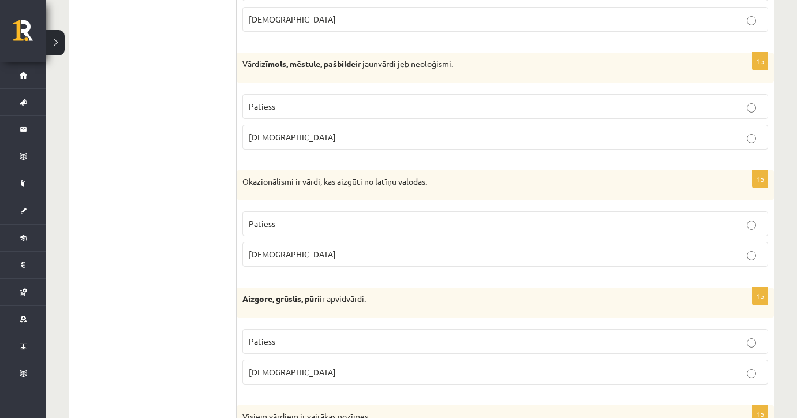
scroll to position [2792, 0]
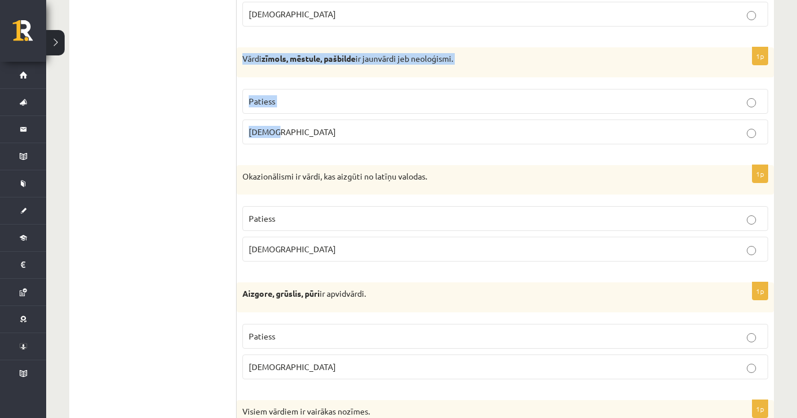
drag, startPoint x: 241, startPoint y: 48, endPoint x: 312, endPoint y: 122, distance: 102.4
click at [312, 122] on div "1p Vārdi zīmols, mēstule, pašbilde ir jaunvārdi jeb neoloģismi. Patiess Aplams" at bounding box center [505, 100] width 537 height 106
click at [389, 99] on label "Patiess" at bounding box center [505, 101] width 526 height 25
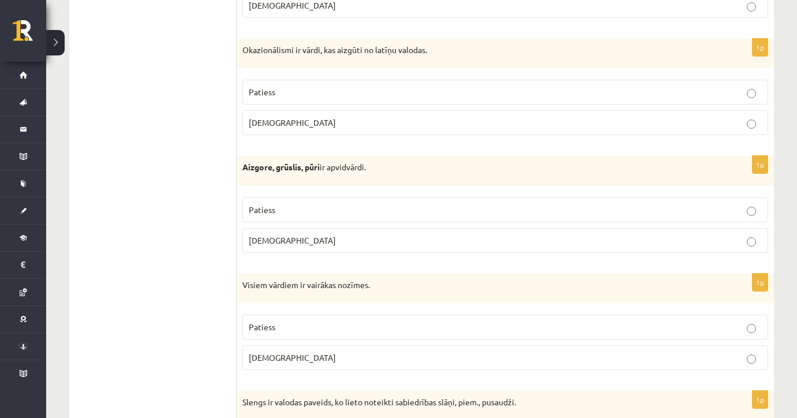
scroll to position [2924, 0]
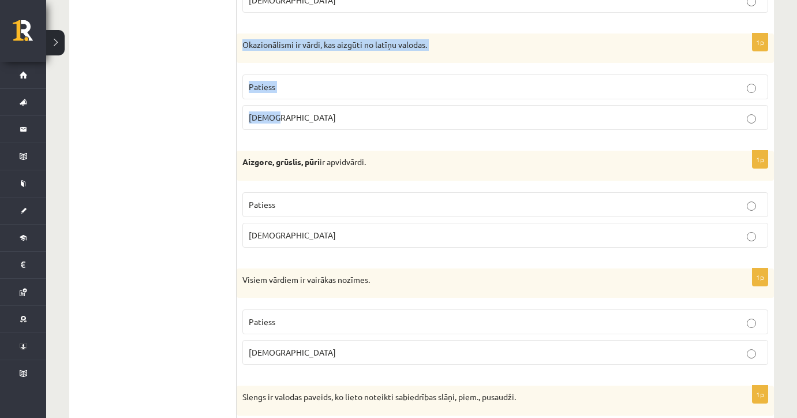
drag, startPoint x: 238, startPoint y: 34, endPoint x: 306, endPoint y: 111, distance: 103.0
click at [306, 111] on div "1p Okazionālismi ir vārdi, kas aizgūti no latīņu valodas. Patiess Aplams" at bounding box center [505, 86] width 537 height 106
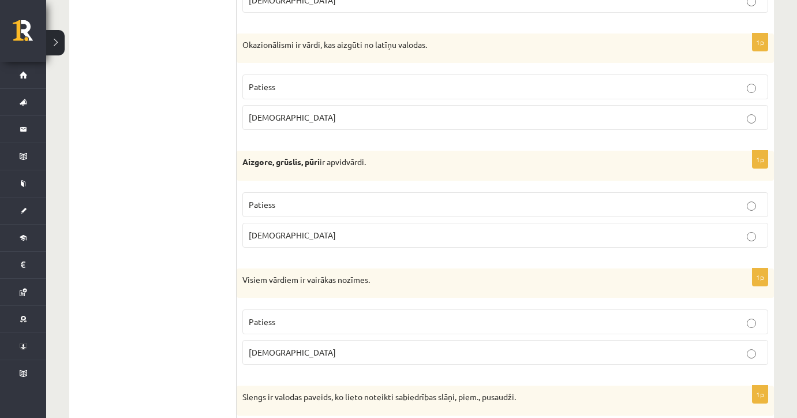
click at [346, 114] on p "Aplams" at bounding box center [505, 117] width 513 height 12
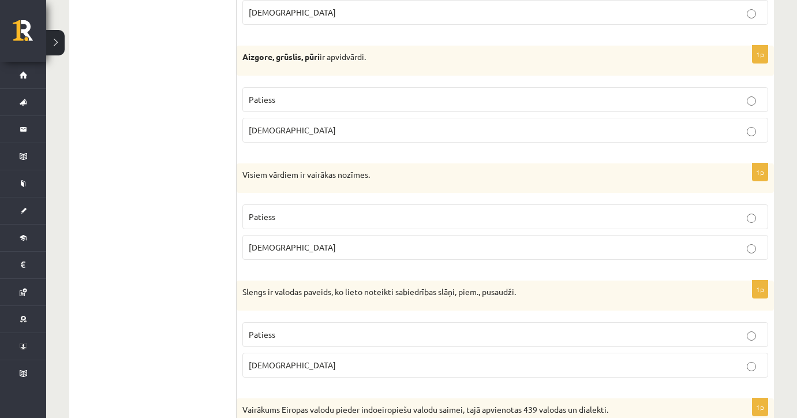
scroll to position [3039, 0]
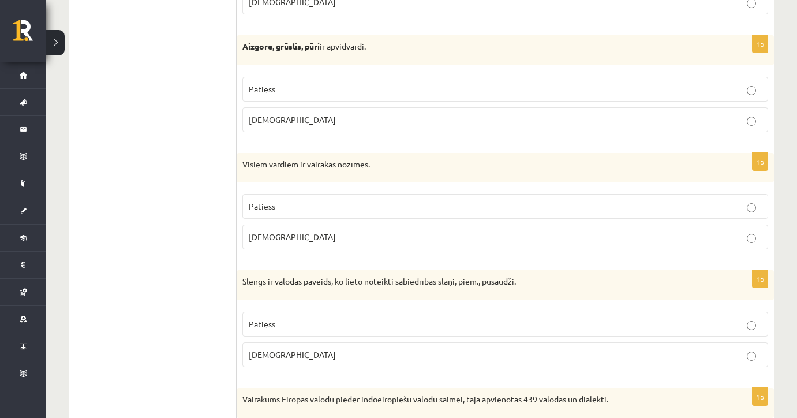
drag, startPoint x: 234, startPoint y: 36, endPoint x: 297, endPoint y: 97, distance: 86.9
click at [297, 97] on fieldset "Patiess Aplams" at bounding box center [505, 103] width 526 height 65
drag, startPoint x: 243, startPoint y: 36, endPoint x: 298, endPoint y: 120, distance: 100.8
click at [298, 120] on div "1p Aizgore, grūslis, pūri ir apvidvārdi. Patiess Aplams" at bounding box center [505, 88] width 537 height 106
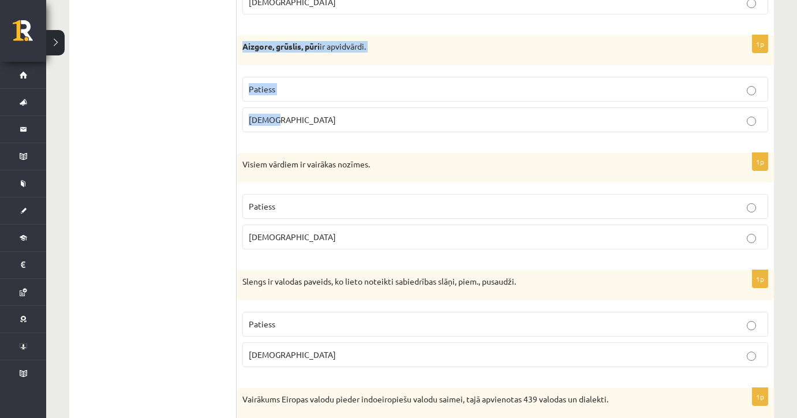
click at [322, 85] on p "Patiess" at bounding box center [505, 89] width 513 height 12
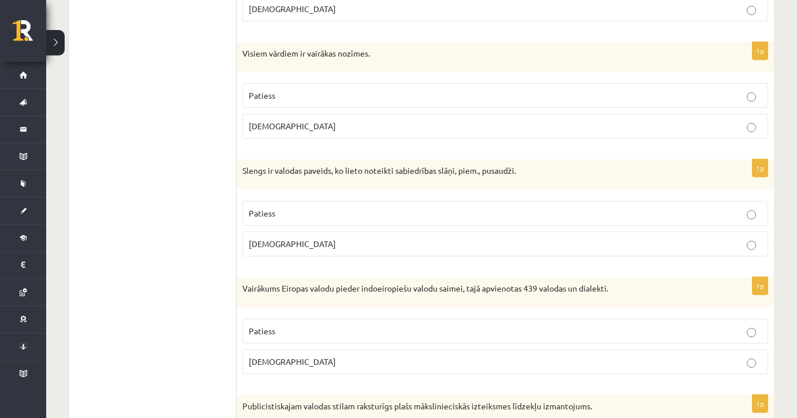
scroll to position [3155, 0]
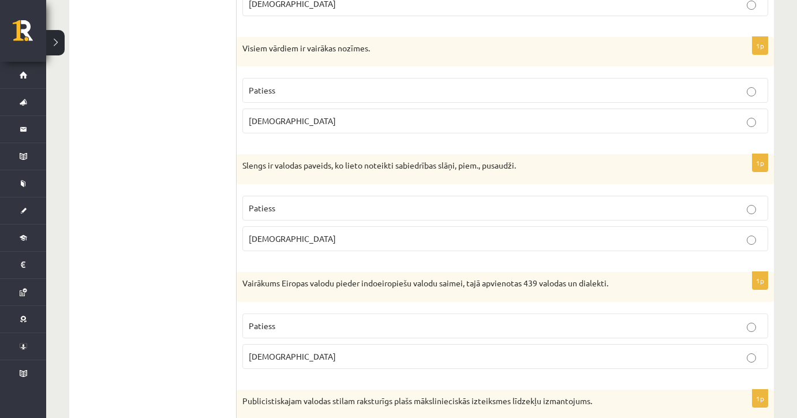
click at [272, 85] on span "Patiess" at bounding box center [262, 90] width 27 height 10
drag, startPoint x: 242, startPoint y: 40, endPoint x: 295, endPoint y: 111, distance: 88.2
click at [295, 111] on div "1p Visiem vārdiem ir vairākas nozīmes. Patiess Aplams" at bounding box center [505, 90] width 537 height 106
click at [377, 115] on p "Aplams" at bounding box center [505, 121] width 513 height 12
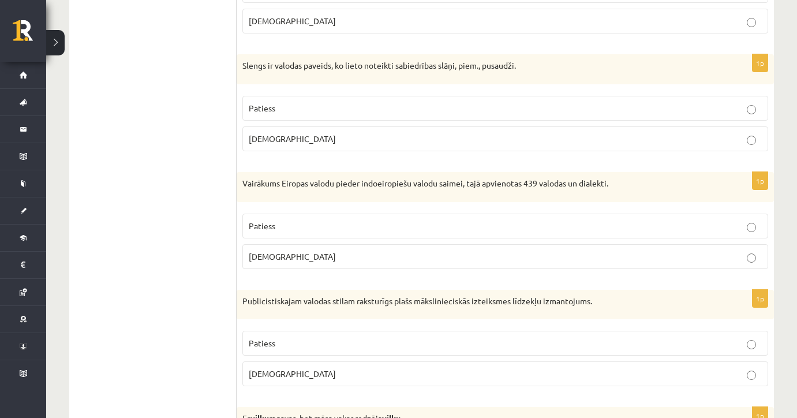
scroll to position [3260, 0]
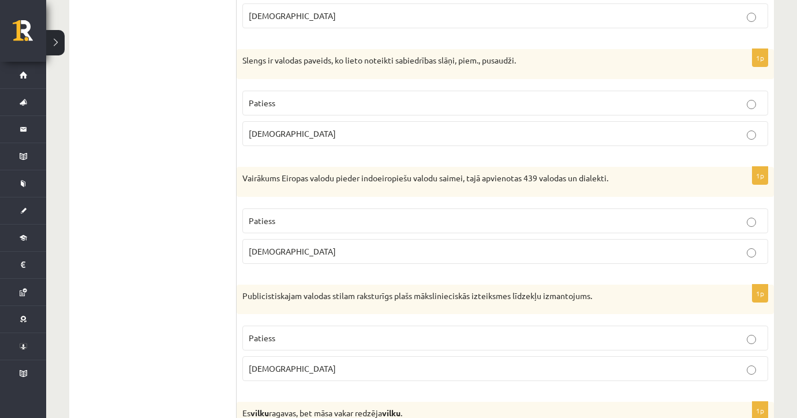
click at [283, 97] on p "Patiess" at bounding box center [505, 103] width 513 height 12
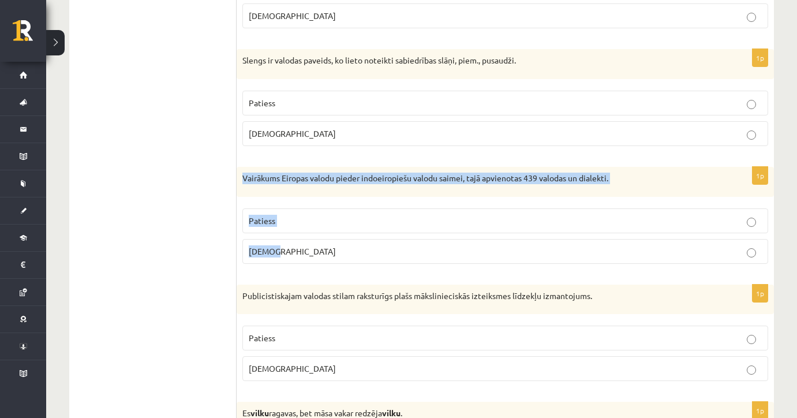
drag, startPoint x: 242, startPoint y: 170, endPoint x: 302, endPoint y: 251, distance: 101.4
click at [302, 251] on div "1p Vairākums Eiropas valodu pieder indoeiropiešu valodu saimei, tajā apvienotas…" at bounding box center [505, 220] width 537 height 106
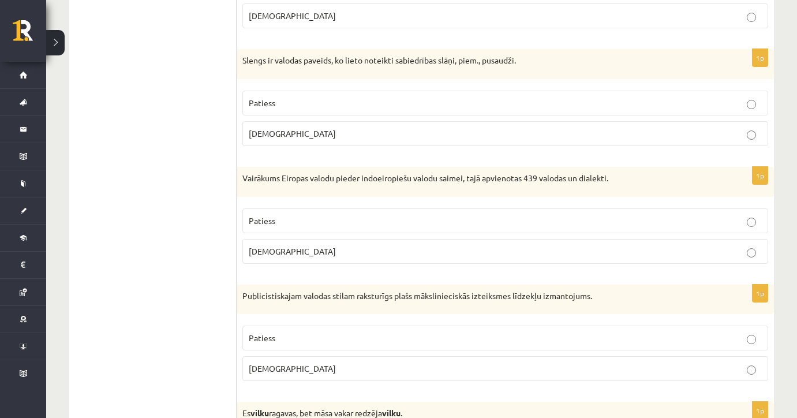
click at [332, 215] on p "Patiess" at bounding box center [505, 221] width 513 height 12
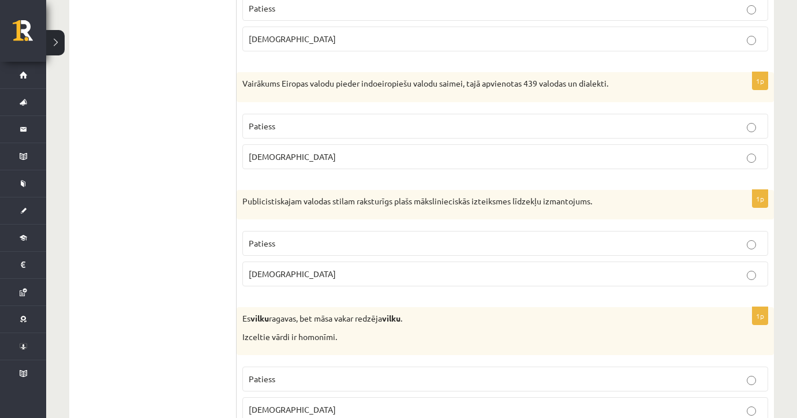
scroll to position [3392, 0]
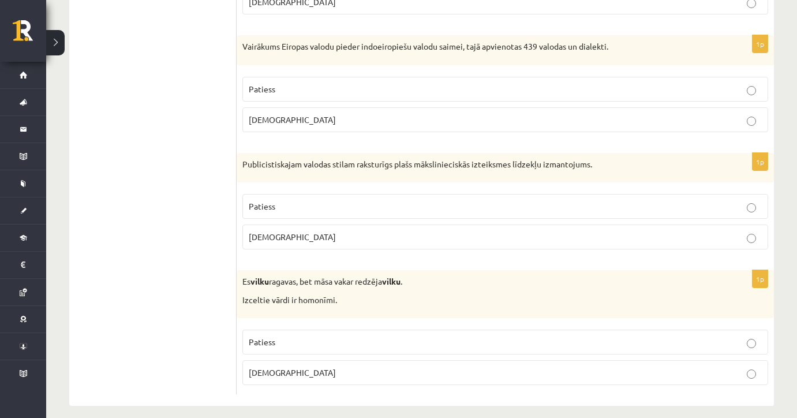
click at [290, 200] on p "Patiess" at bounding box center [505, 206] width 513 height 12
click at [298, 336] on p "Patiess" at bounding box center [505, 342] width 513 height 12
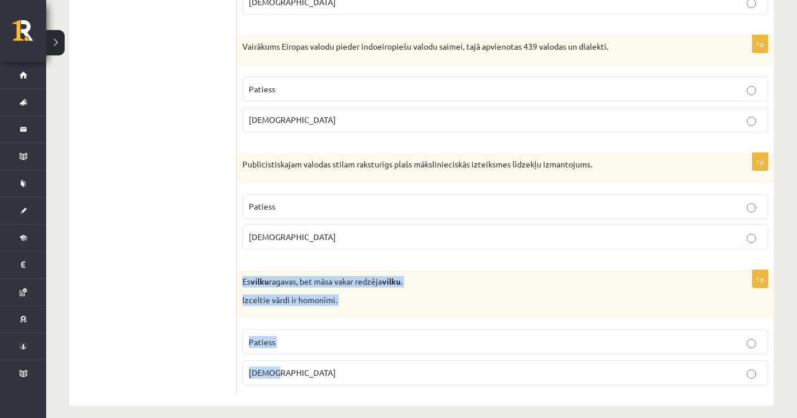
drag, startPoint x: 242, startPoint y: 267, endPoint x: 312, endPoint y: 372, distance: 125.9
click at [312, 372] on div "1p Es vilku ragavas, bet māsa vakar redzēja vilku . Izceltie vārdi ir homonīmi.…" at bounding box center [505, 332] width 537 height 124
click at [366, 276] on p "Es vilku ragavas, bet māsa vakar redzēja vilku ." at bounding box center [476, 282] width 468 height 12
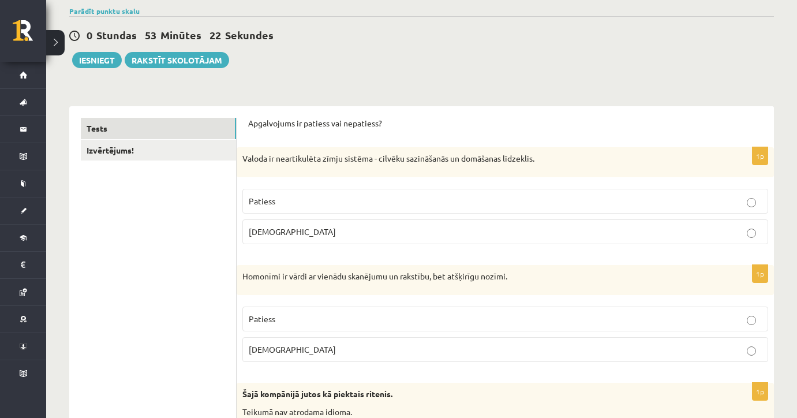
scroll to position [47, 0]
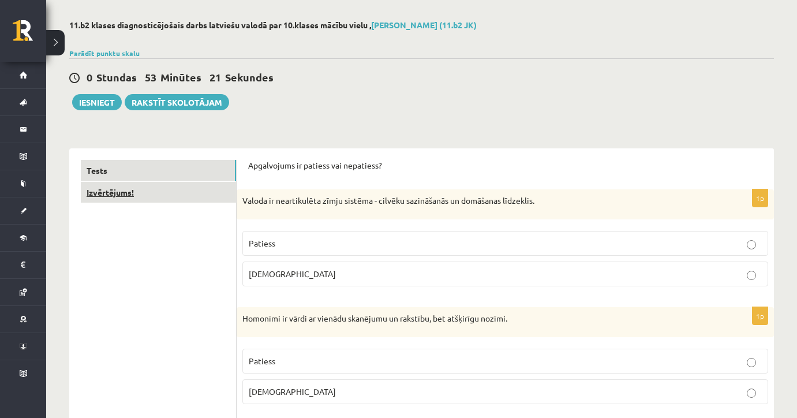
click at [143, 197] on link "Izvērtējums!" at bounding box center [158, 192] width 155 height 21
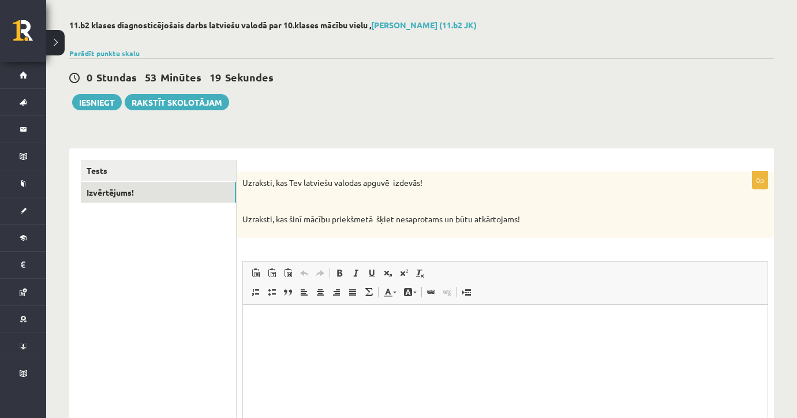
scroll to position [0, 0]
click at [287, 327] on html at bounding box center [505, 321] width 524 height 35
click at [286, 327] on html at bounding box center [505, 321] width 524 height 35
click at [308, 323] on p "**********" at bounding box center [504, 322] width 501 height 12
click at [345, 323] on p "**********" at bounding box center [504, 322] width 501 height 12
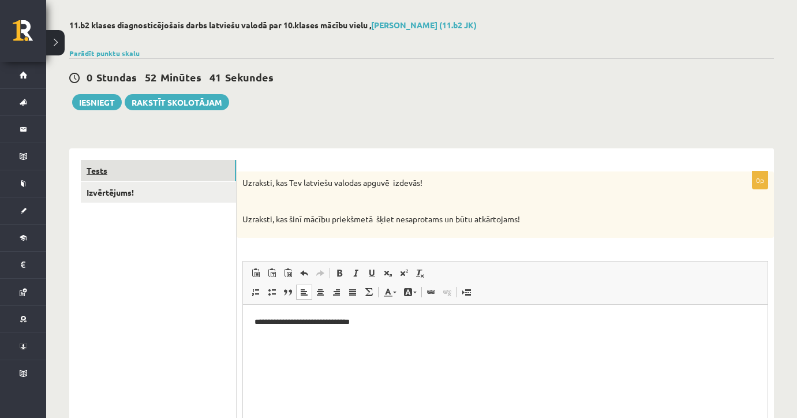
click at [122, 166] on link "Tests" at bounding box center [158, 170] width 155 height 21
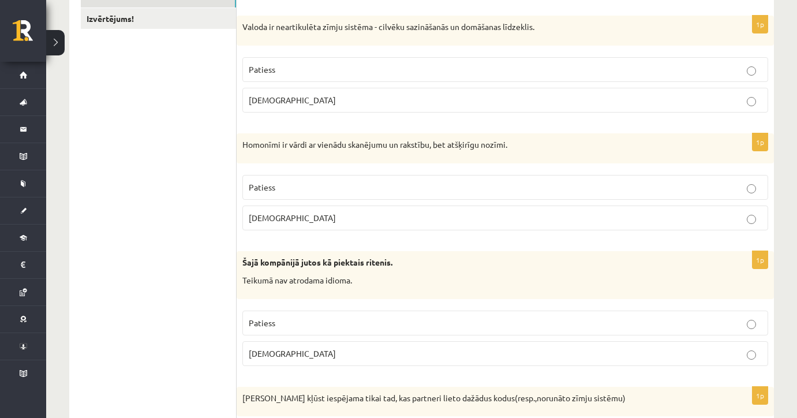
scroll to position [174, 0]
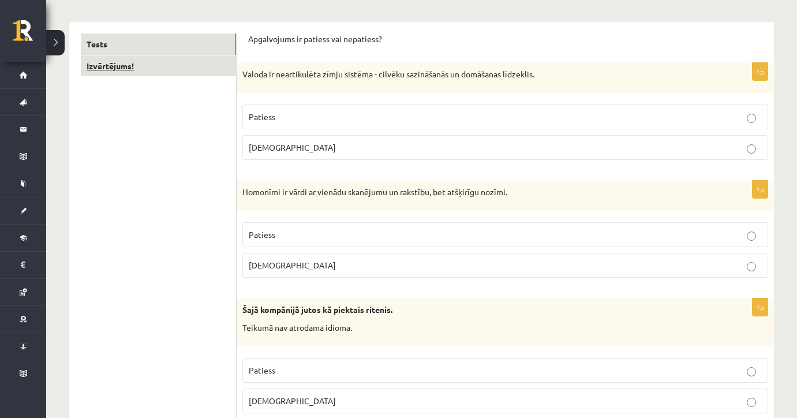
click at [188, 68] on link "Izvērtējums!" at bounding box center [158, 65] width 155 height 21
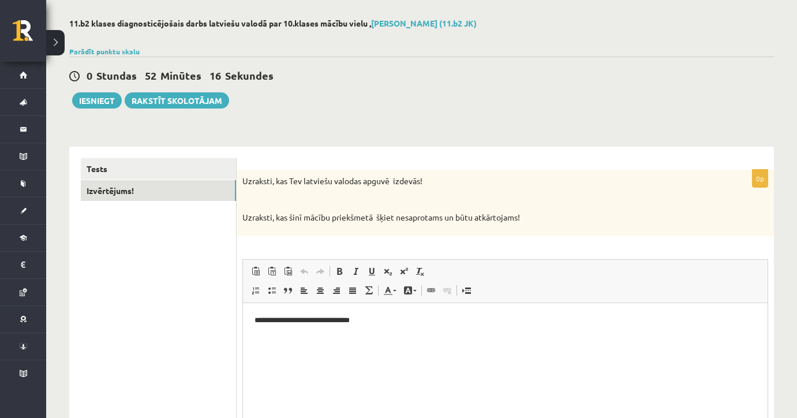
scroll to position [0, 0]
click at [392, 322] on p "**********" at bounding box center [504, 320] width 501 height 12
click at [102, 106] on button "Iesniegt" at bounding box center [97, 100] width 50 height 16
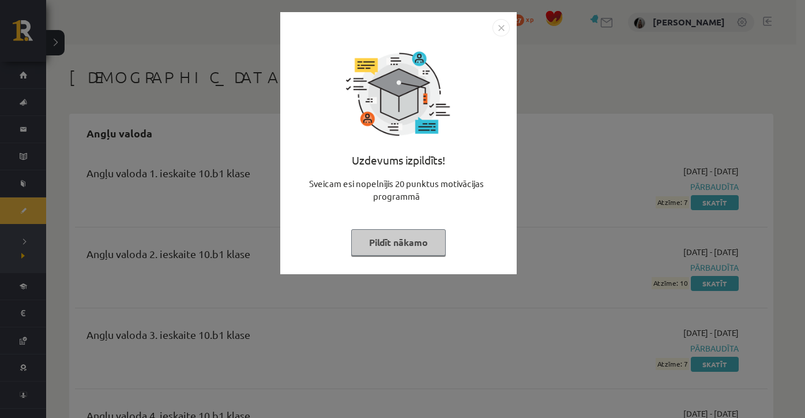
click at [500, 26] on img "Close" at bounding box center [501, 27] width 17 height 17
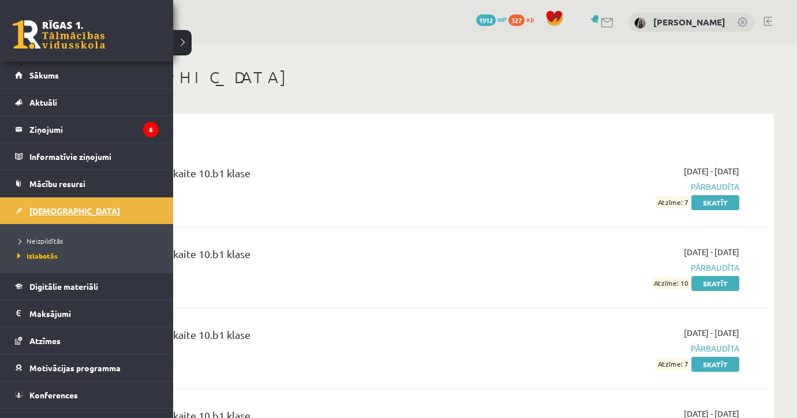
click at [38, 216] on link "[DEMOGRAPHIC_DATA]" at bounding box center [87, 210] width 144 height 27
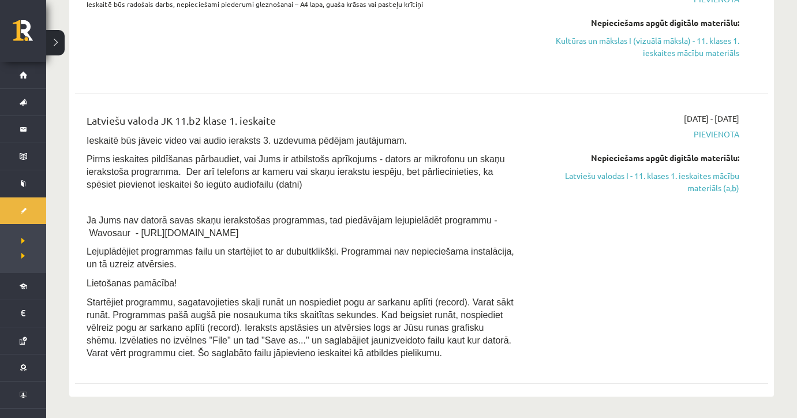
scroll to position [411, 0]
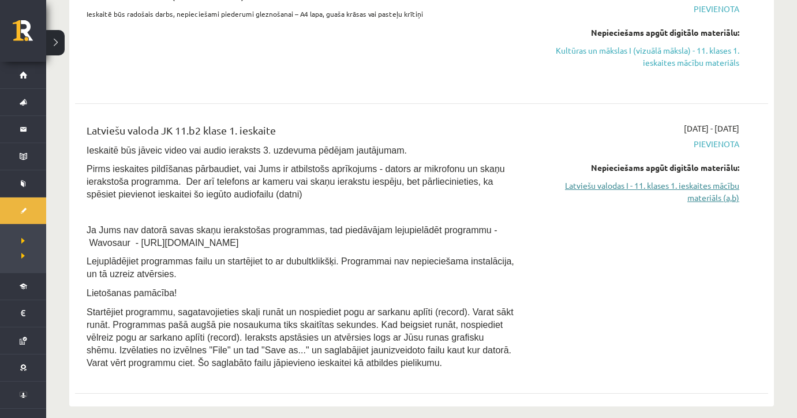
click at [639, 182] on link "Latviešu valodas I - 11. klases 1. ieskaites mācību materiāls (a,b)" at bounding box center [636, 191] width 206 height 24
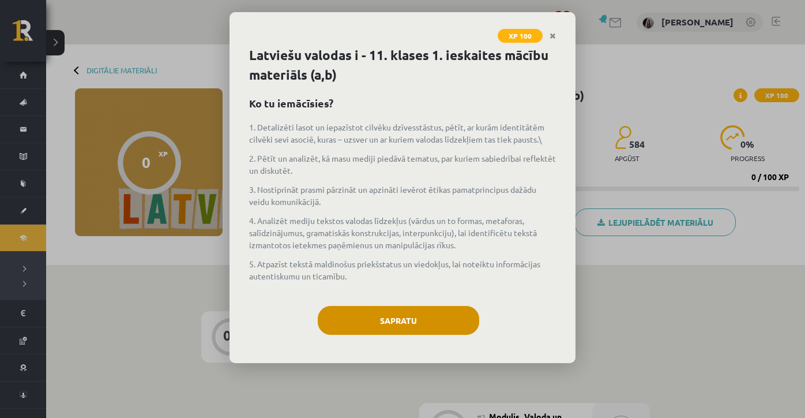
click at [409, 317] on button "Sapratu" at bounding box center [399, 320] width 162 height 29
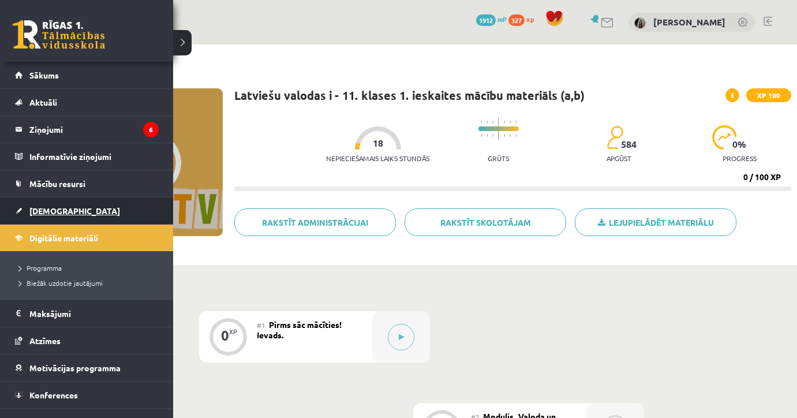
click at [46, 207] on span "[DEMOGRAPHIC_DATA]" at bounding box center [74, 210] width 91 height 10
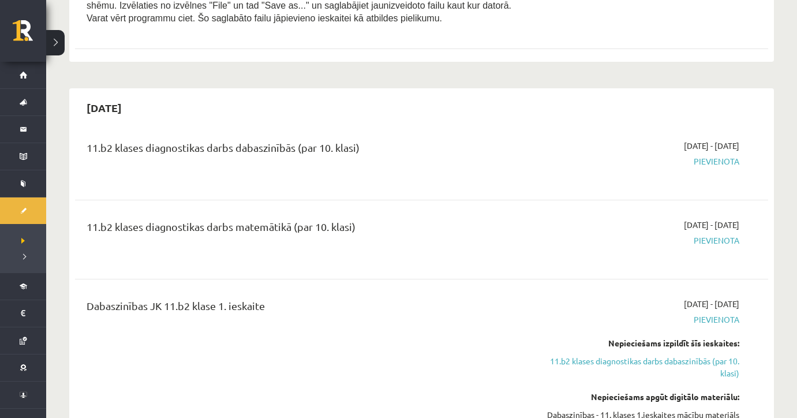
scroll to position [708, 0]
